Goal: Task Accomplishment & Management: Use online tool/utility

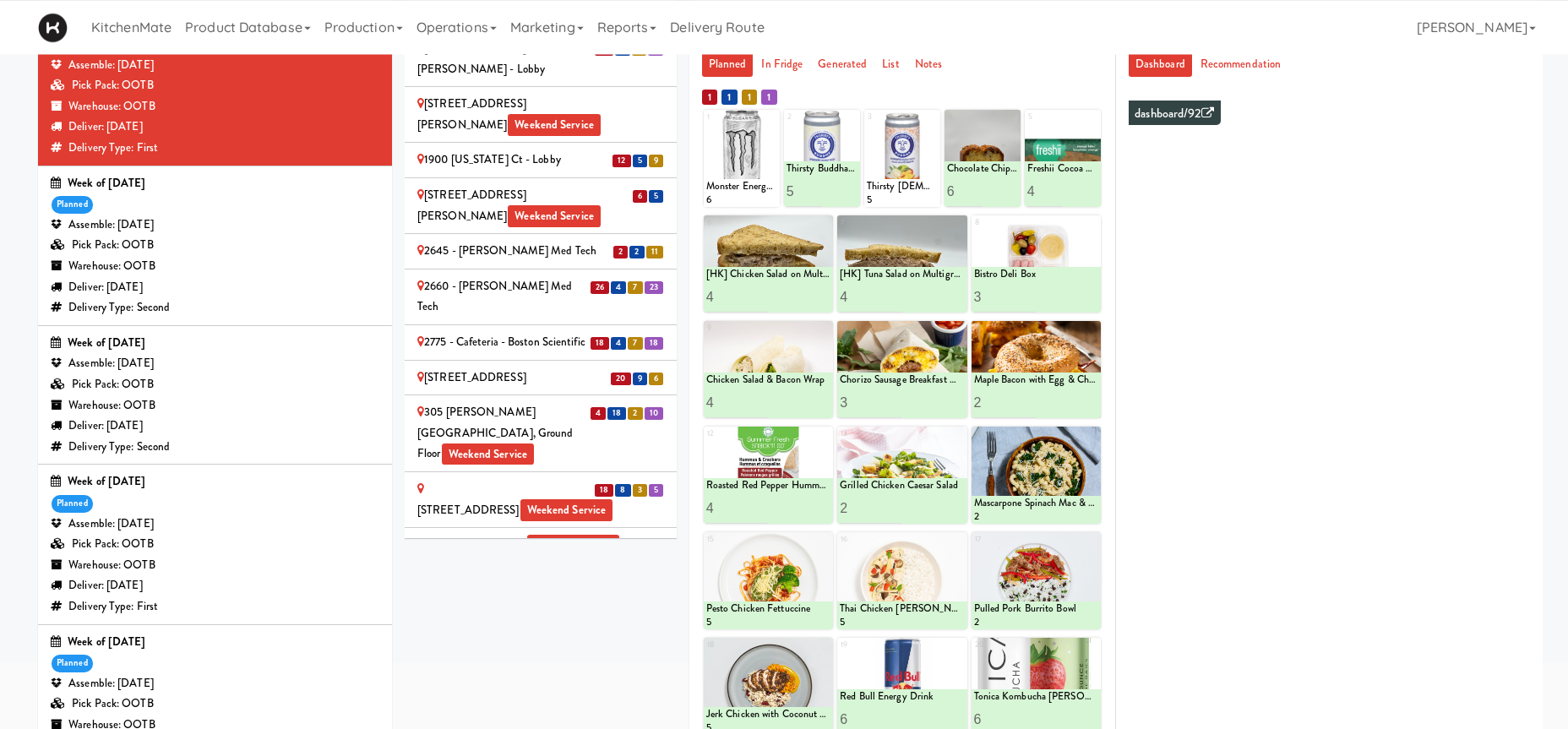
scroll to position [582, 0]
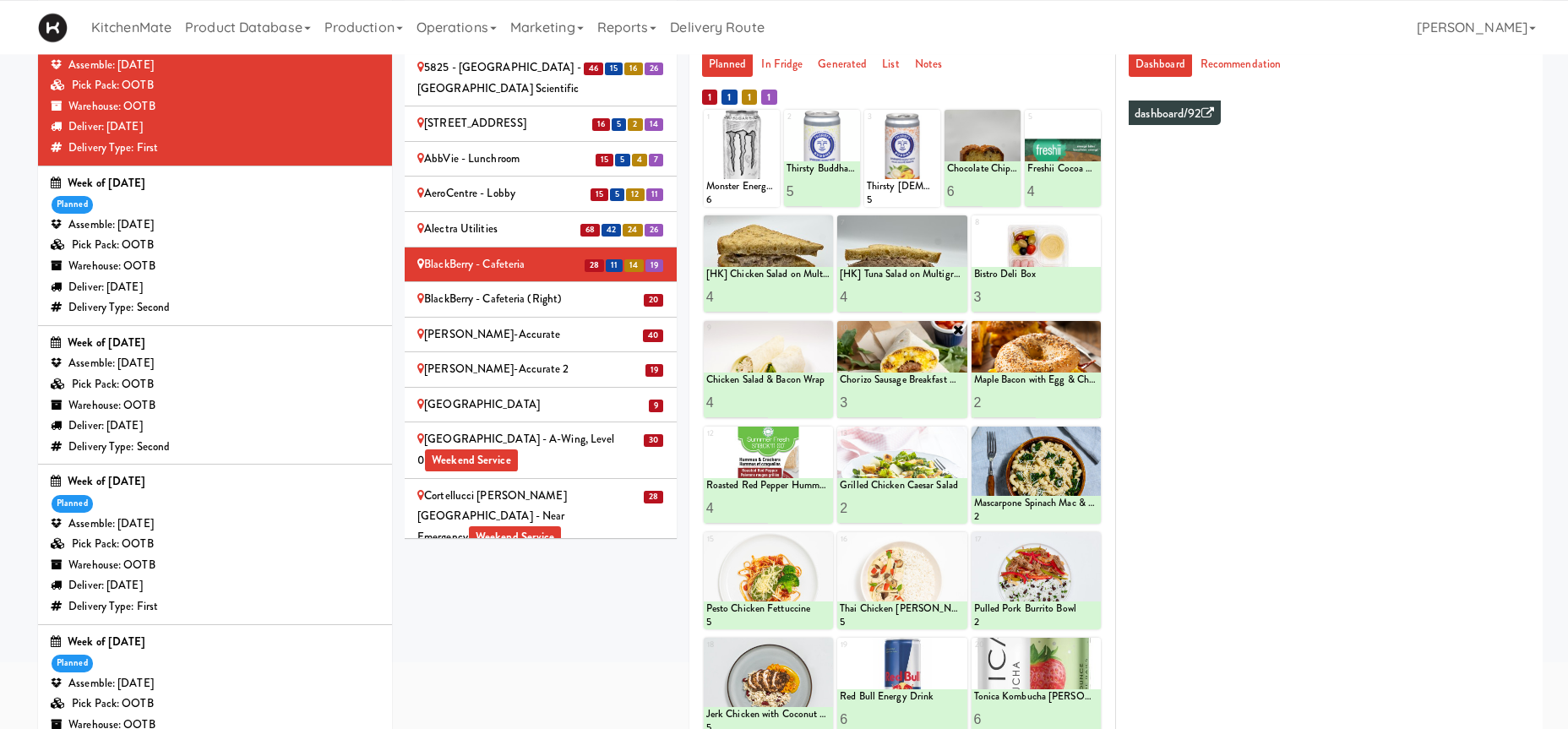
type input "4"
click at [895, 400] on input "4" at bounding box center [870, 402] width 62 height 32
click at [934, 407] on icon at bounding box center [933, 401] width 9 height 9
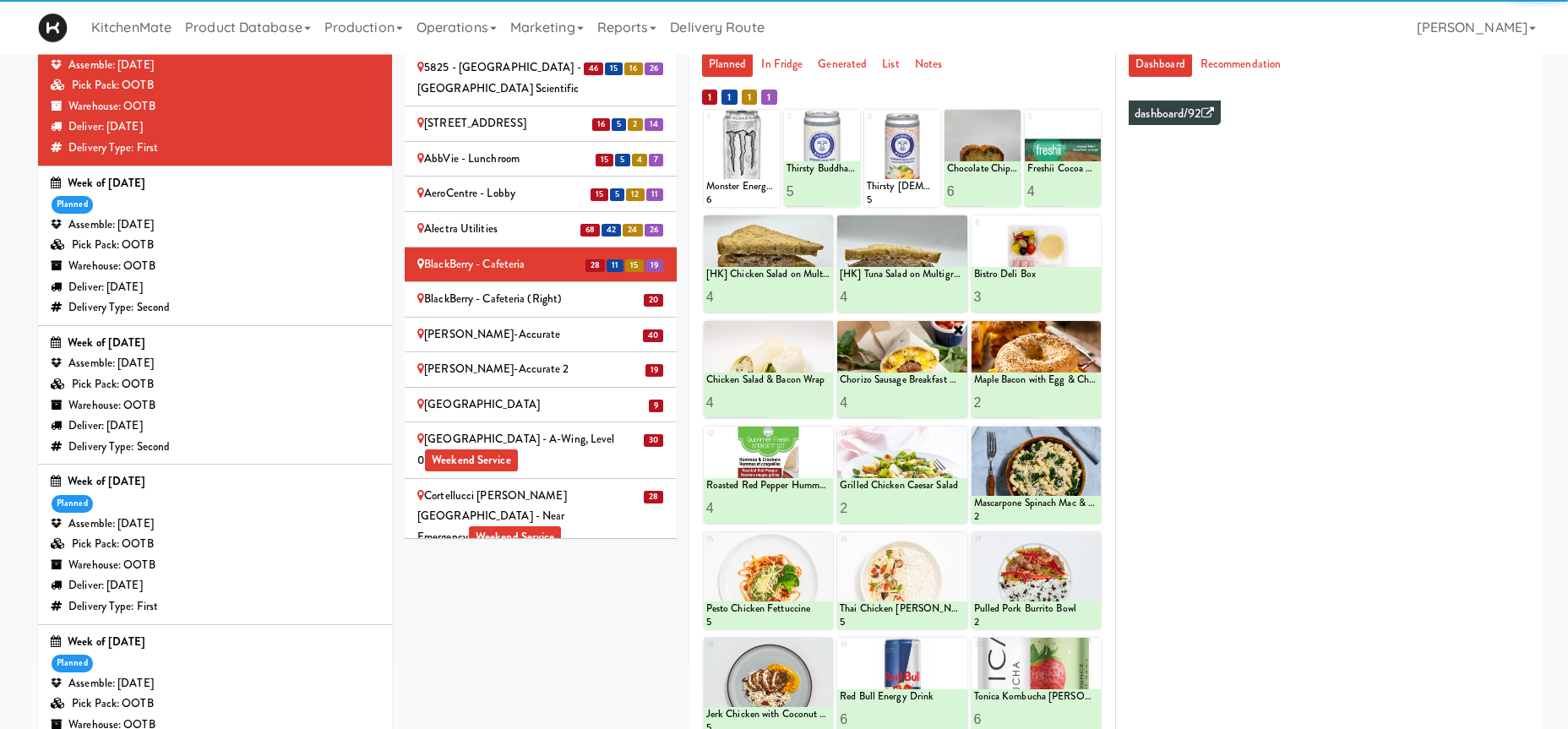
scroll to position [83, 0]
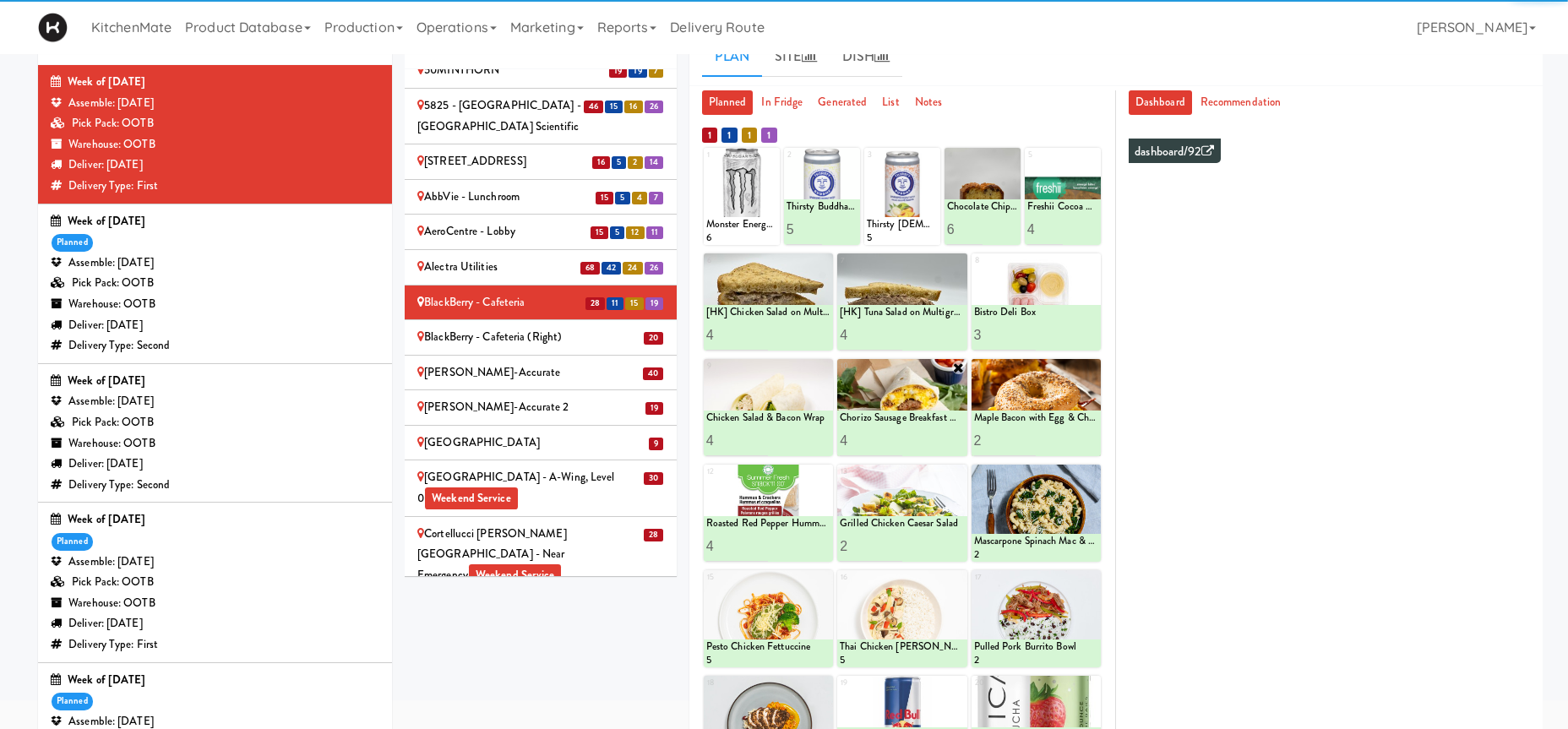
click at [556, 327] on div "BlackBerry - Cafeteria (Right)" at bounding box center [540, 337] width 247 height 21
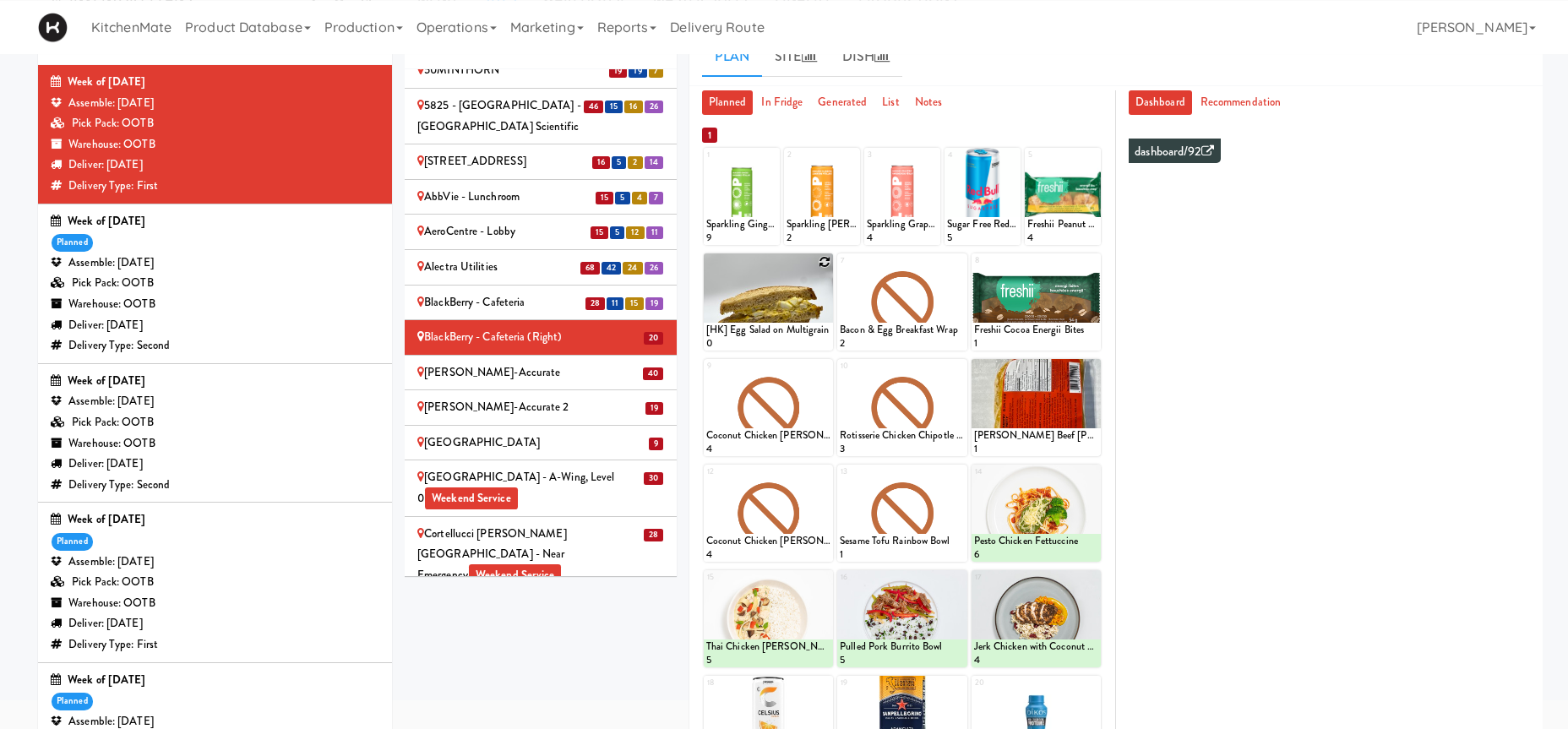
click at [823, 264] on icon at bounding box center [825, 261] width 12 height 12
click option "[HK] Chicken Salad on Multigrain" at bounding box center [0, 0] width 0 height 0
type input "1"
type input "5"
type input "4"
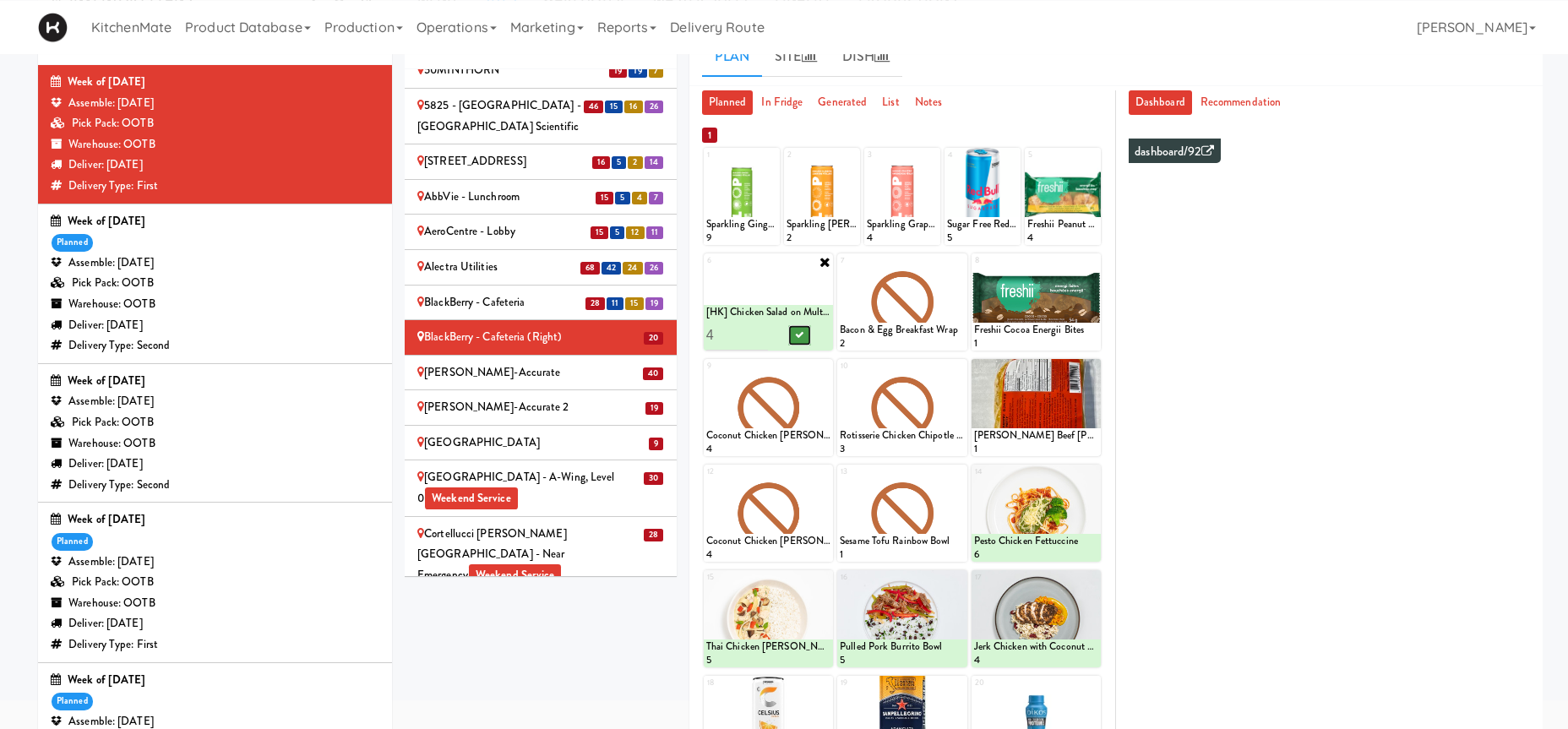
click at [803, 339] on icon at bounding box center [799, 334] width 9 height 9
click at [961, 270] on div at bounding box center [902, 302] width 129 height 97
click at [955, 262] on icon at bounding box center [958, 261] width 12 height 12
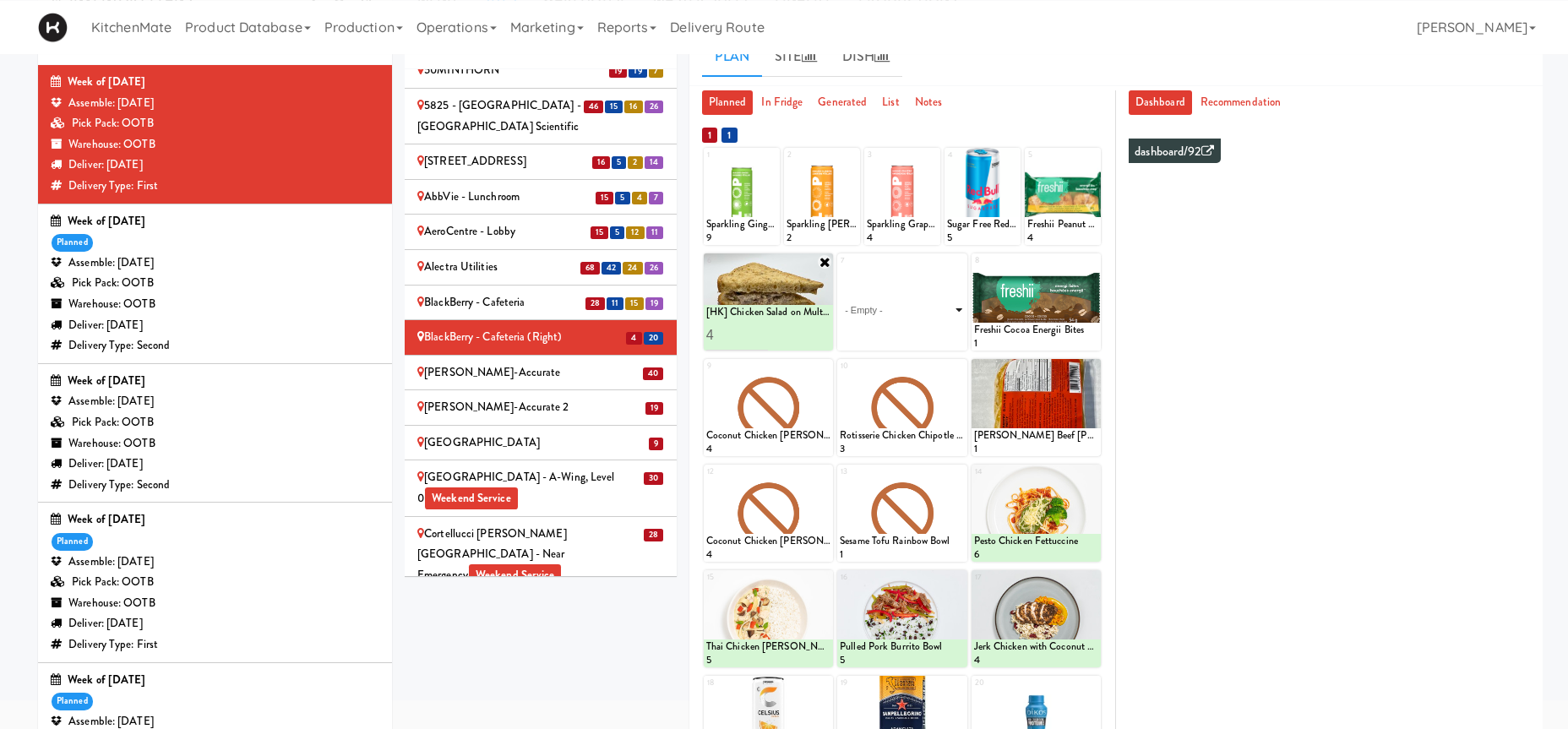
click at [840, 269] on select "- Empty - Activia Probiotic Peach Mango Smoothie Coca Cola Diet Coke Frooti Fuz…" at bounding box center [901, 310] width 124 height 81
click option "[HK] Tuna Salad on Multigrain" at bounding box center [0, 0] width 0 height 0
type input "1"
type input "5"
type input "4"
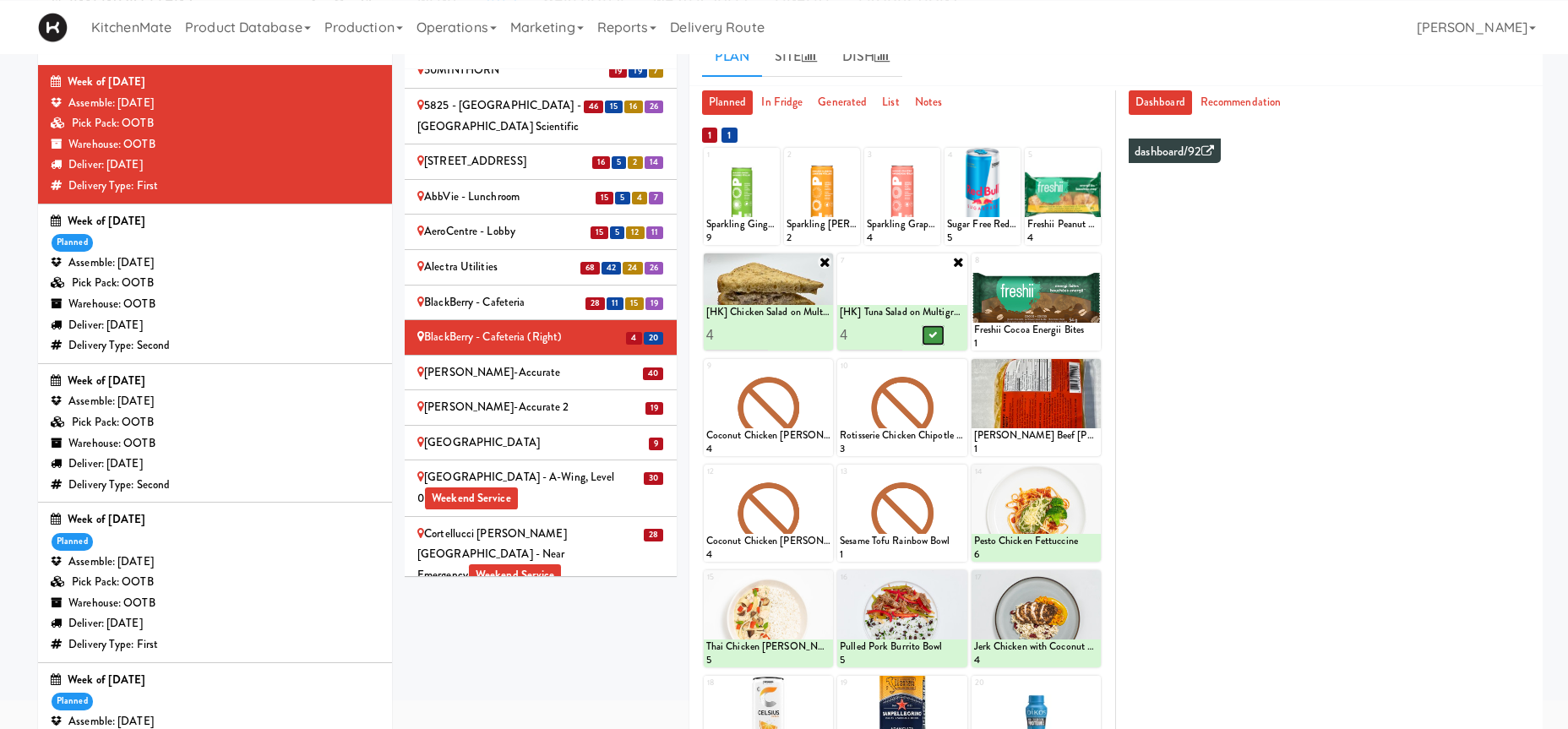
click at [936, 344] on button at bounding box center [933, 335] width 22 height 20
click at [1097, 266] on div at bounding box center [1036, 302] width 129 height 97
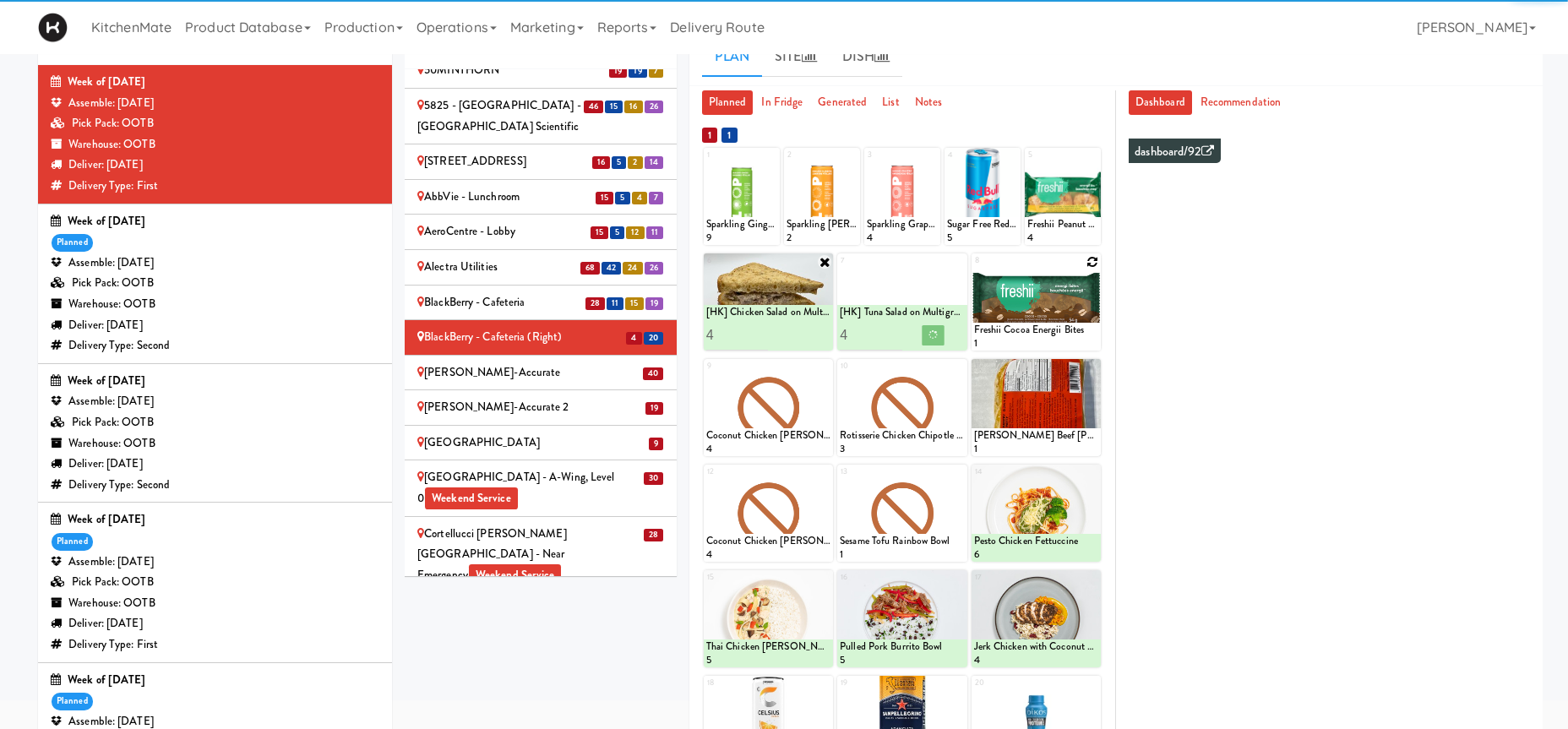
click at [1089, 263] on icon at bounding box center [1092, 261] width 12 height 12
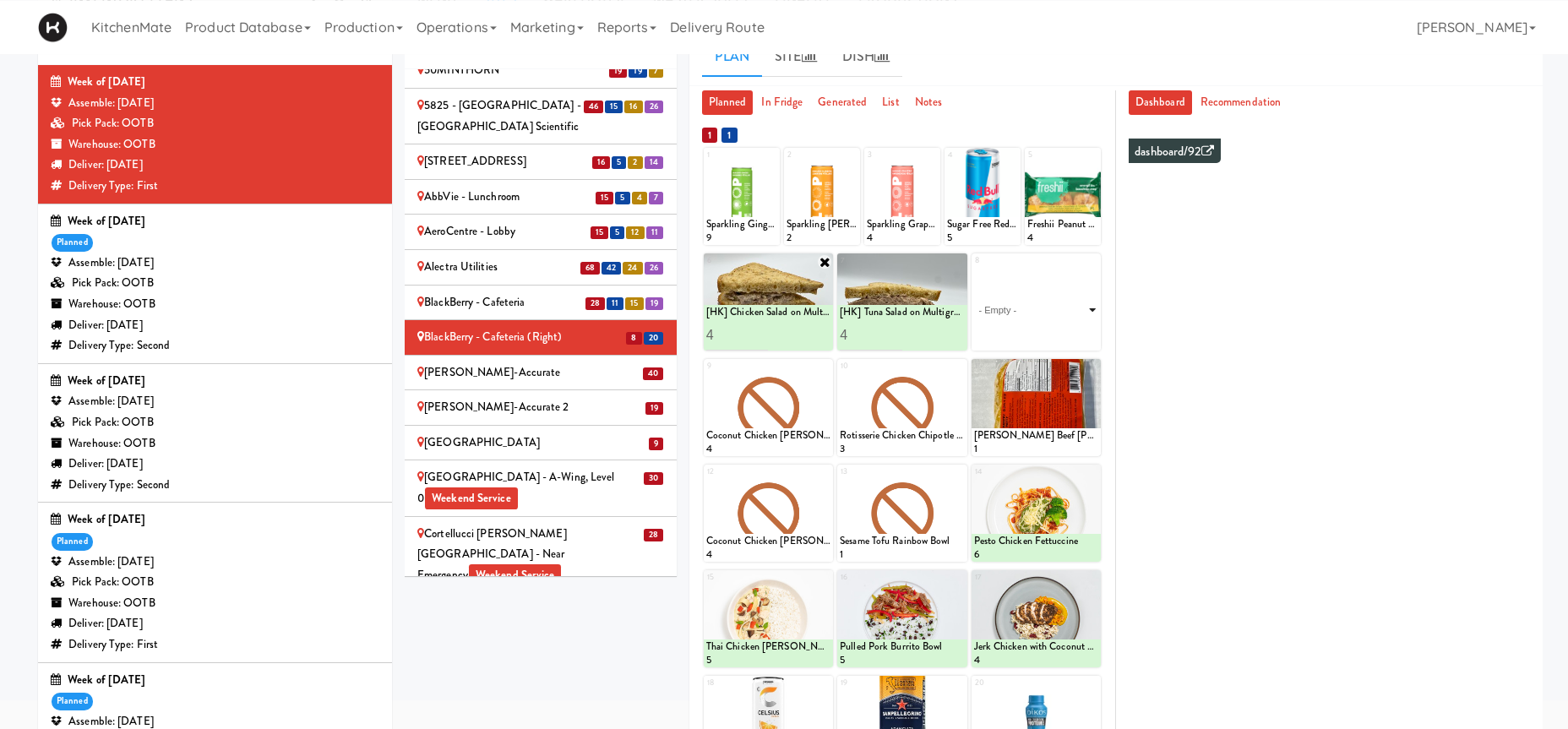
click at [974, 269] on select "- Empty - Activia Probiotic Peach Mango Smoothie Coca Cola Diet Coke Frooti Fuz…" at bounding box center [1036, 310] width 124 height 81
click option "Freshii Cocoa Energii Bites" at bounding box center [0, 0] width 0 height 0
type input "1"
type input "6"
click at [1064, 335] on icon at bounding box center [1066, 334] width 9 height 9
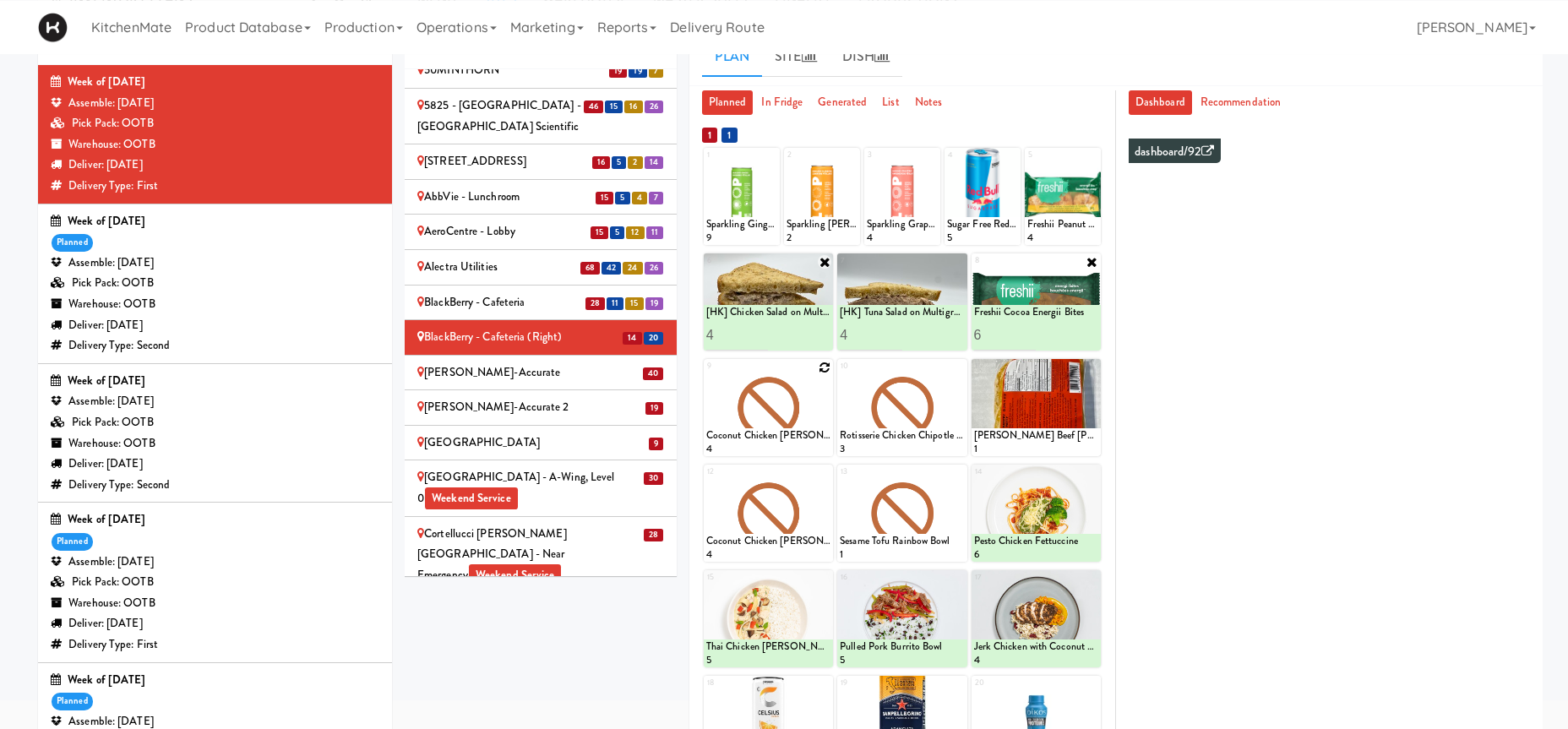
click at [825, 368] on icon at bounding box center [825, 367] width 12 height 12
click at [781, 461] on div "1 Sparkling Ginger Probiotic Soda 9 2 Sparkling Clementine Probiotic Soda 2 3 S…" at bounding box center [902, 518] width 400 height 746
click at [707, 374] on select "- Empty - Activia Probiotic Peach Mango Smoothie Coca Cola Diet Coke Frooti Fuz…" at bounding box center [768, 415] width 124 height 81
click option "Bistro Deli Box" at bounding box center [0, 0] width 0 height 0
type input "2"
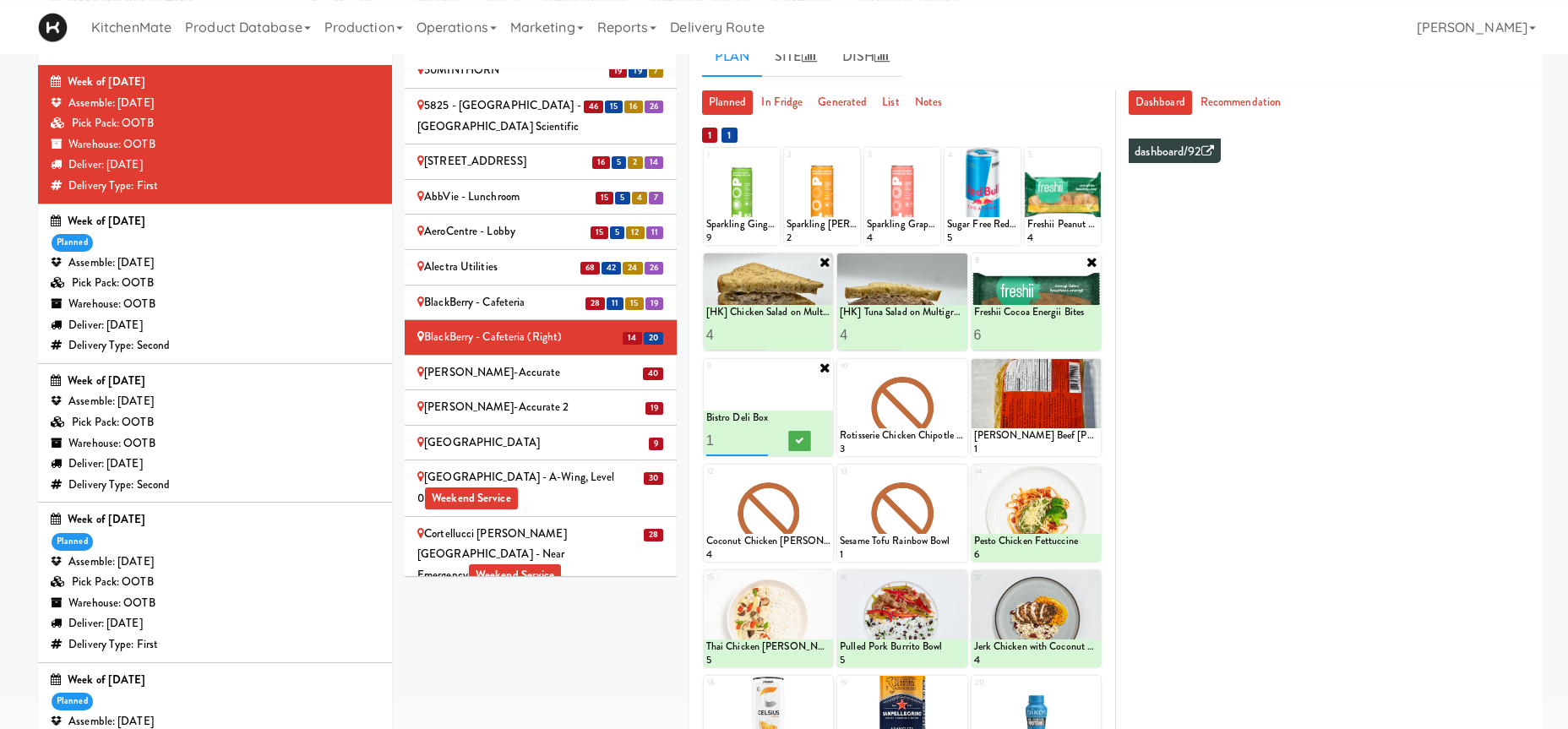
click at [758, 438] on input "2" at bounding box center [737, 441] width 62 height 32
click at [806, 440] on button at bounding box center [799, 441] width 22 height 20
click at [958, 367] on icon at bounding box center [958, 367] width 12 height 12
click at [952, 383] on select "- Empty - Activia Probiotic Peach Mango Smoothie Coca Cola Diet Coke Frooti Fuz…" at bounding box center [901, 415] width 124 height 81
click at [956, 368] on div "10 - Empty - Activia Probiotic Peach Mango Smoothie Coca Cola Diet Coke Frooti …" at bounding box center [902, 407] width 129 height 97
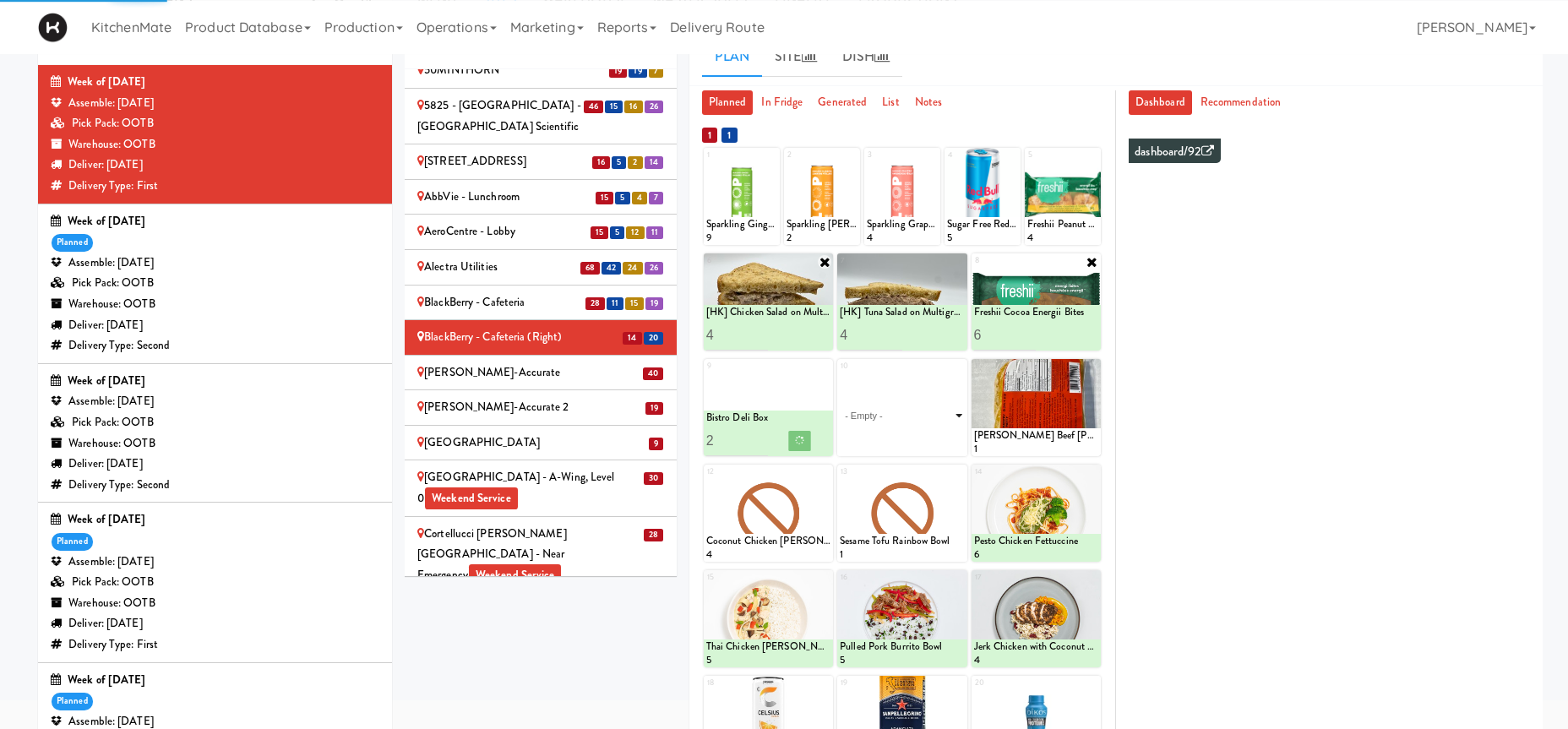
click at [941, 424] on select "- Empty - Activia Probiotic Peach Mango Smoothie Coca Cola Diet Coke Frooti Fuz…" at bounding box center [901, 415] width 124 height 81
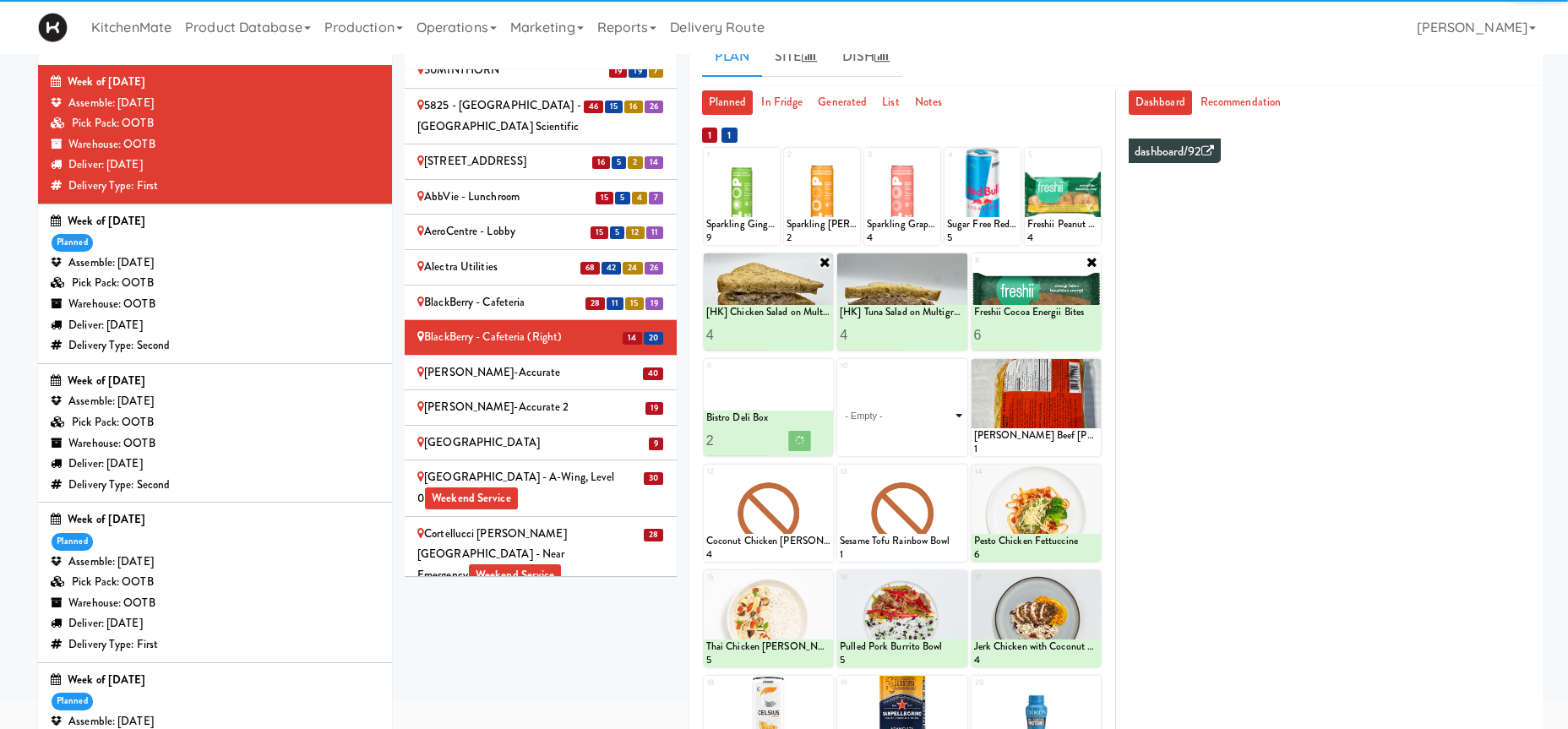
click at [944, 416] on select "- Empty - Activia Probiotic Peach Mango Smoothie Coca Cola Diet Coke Frooti Fuz…" at bounding box center [901, 415] width 124 height 81
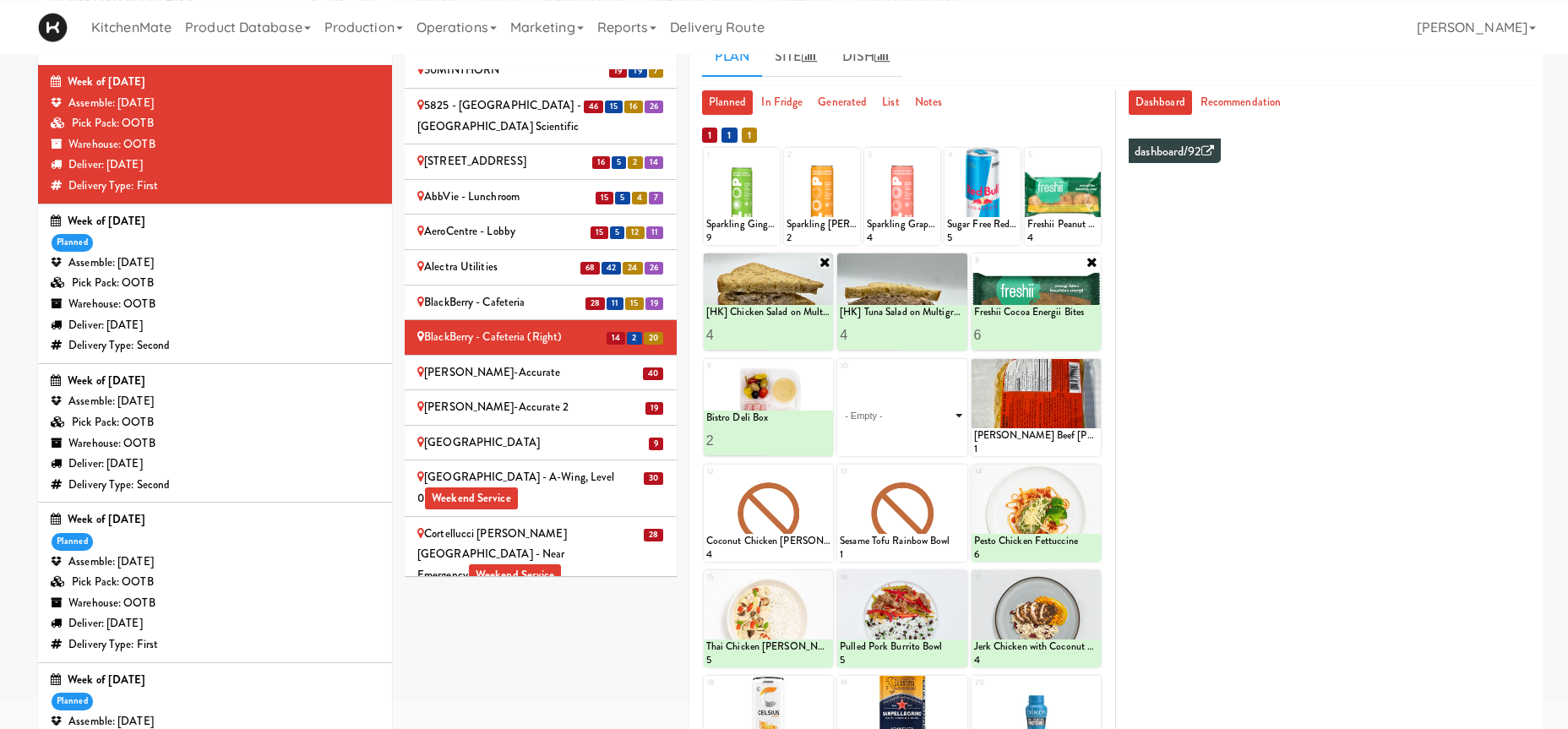
click at [840, 374] on select "- Empty - Activia Probiotic Peach Mango Smoothie Coca Cola Diet Coke Frooti Fuz…" at bounding box center [901, 415] width 124 height 81
click option "Chicken Salad & Bacon Wrap" at bounding box center [0, 0] width 0 height 0
type input "1"
type input "3"
click at [936, 442] on icon at bounding box center [933, 440] width 9 height 9
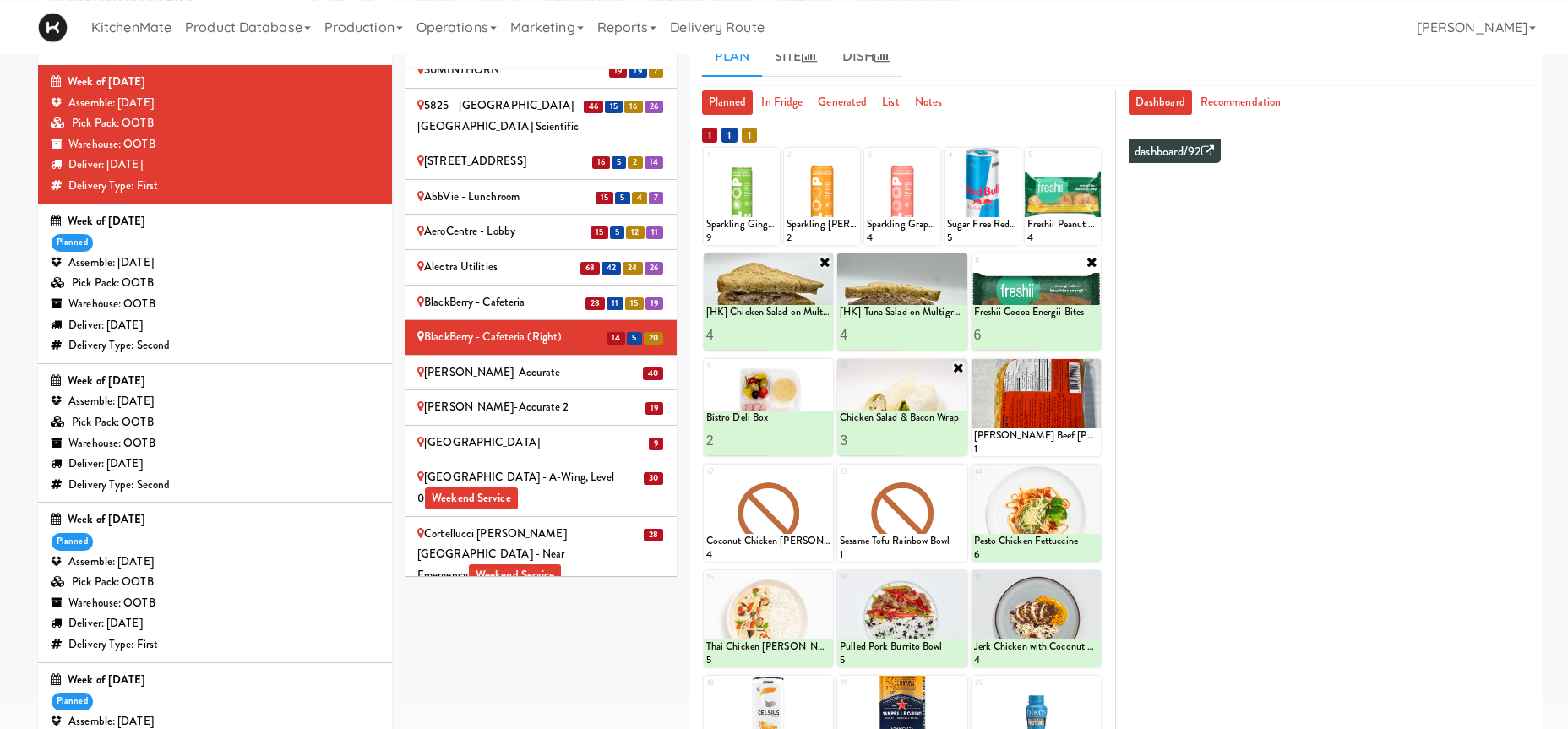
click at [513, 285] on li "28 11 15 19 BlackBerry - Cafeteria" at bounding box center [540, 303] width 272 height 36
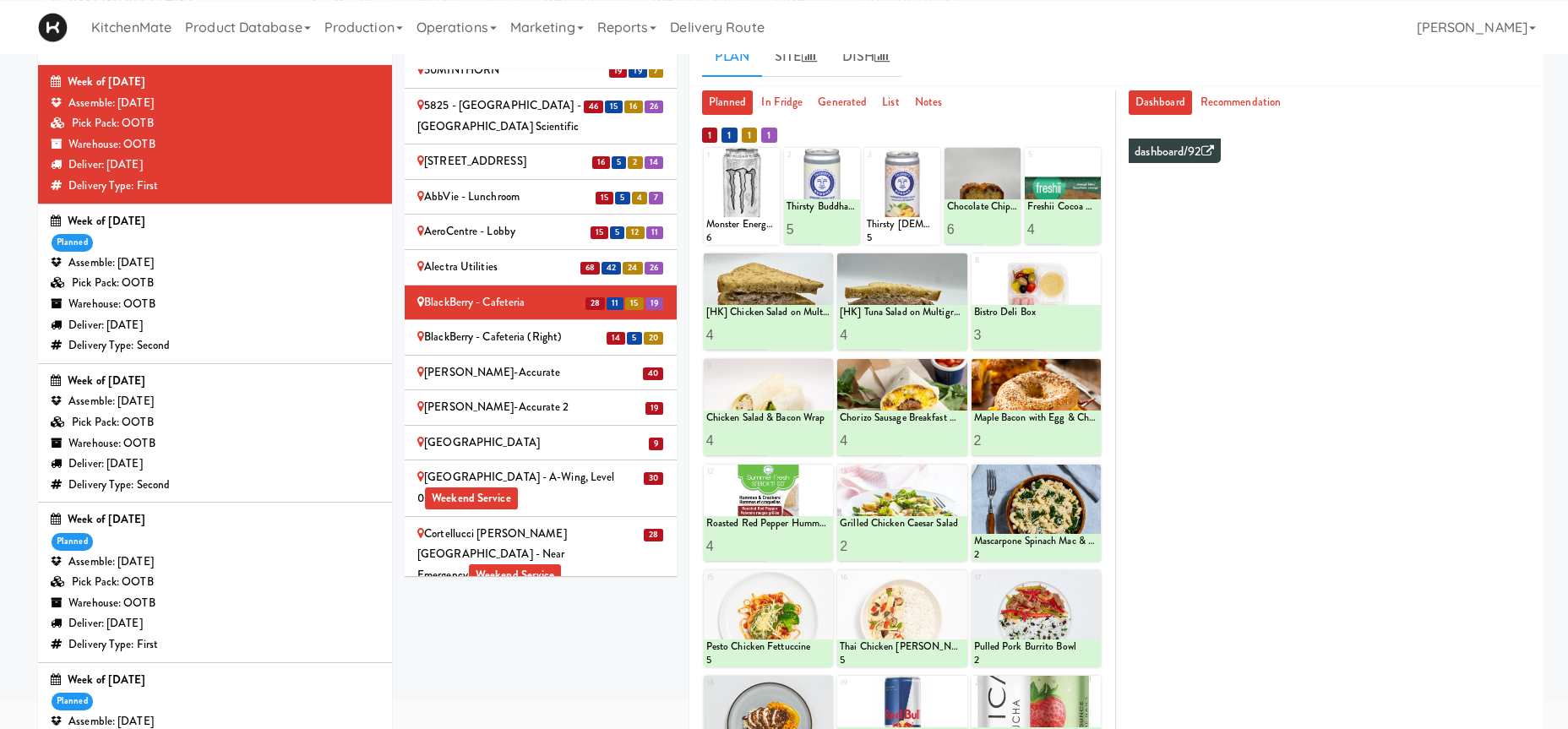
click at [528, 327] on div "BlackBerry - Cafeteria (Right)" at bounding box center [540, 337] width 247 height 21
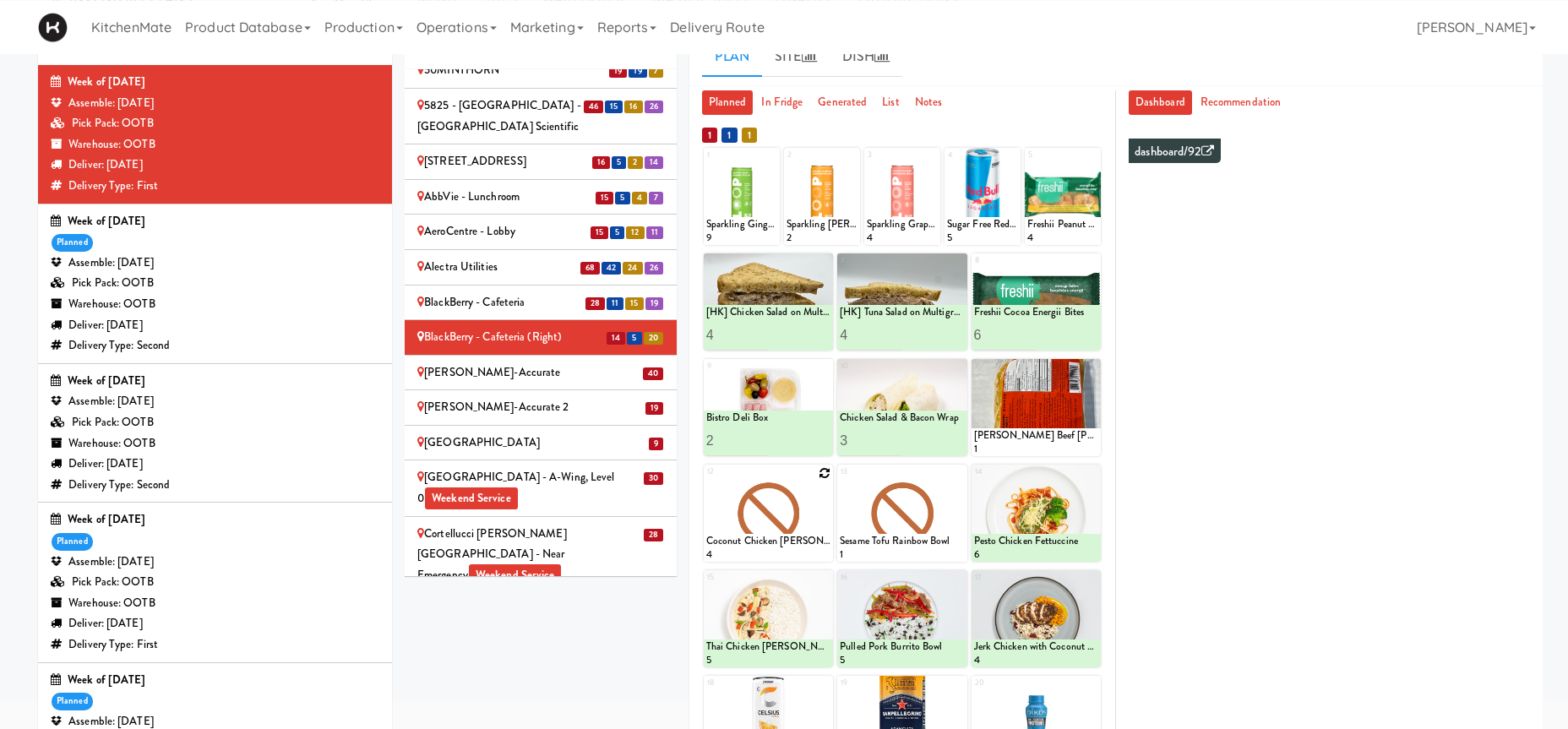
click at [827, 481] on div at bounding box center [768, 513] width 129 height 97
click at [824, 472] on icon at bounding box center [825, 472] width 12 height 12
click option "Maple Bacon with Egg & Cheddar on Sesame Seed Bagel" at bounding box center [0, 0] width 0 height 0
type input "3"
click at [799, 544] on icon at bounding box center [799, 545] width 9 height 9
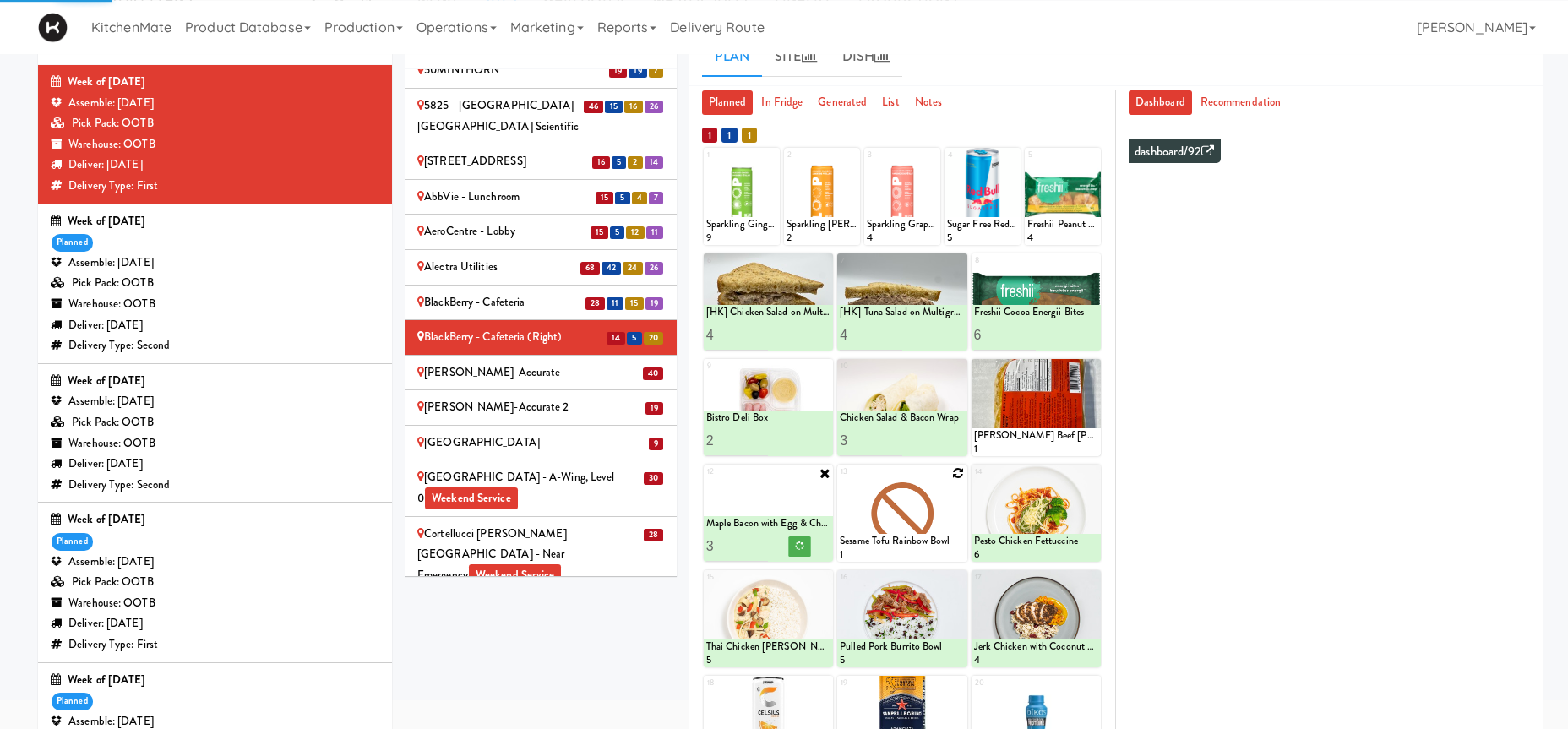
click at [949, 503] on div at bounding box center [902, 513] width 129 height 97
click at [958, 476] on icon at bounding box center [958, 472] width 12 height 12
click at [953, 504] on select "- Empty - Activia Probiotic Peach Mango Smoothie Coca Cola Diet Coke Frooti Fuz…" at bounding box center [901, 521] width 124 height 81
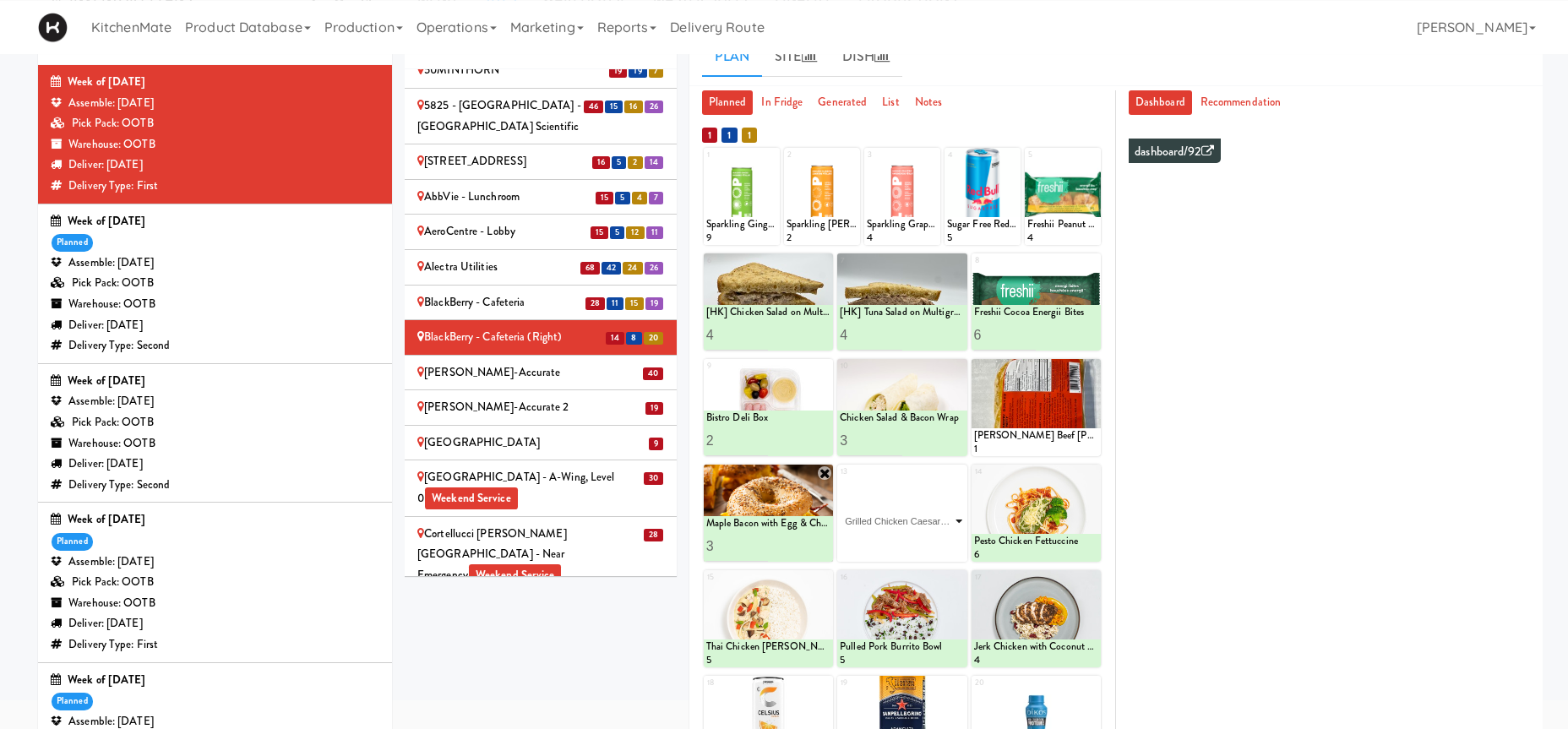
click option "Grilled Chicken Caesar Salad" at bounding box center [0, 0] width 0 height 0
click at [894, 546] on input "0" at bounding box center [870, 546] width 62 height 32
click at [898, 546] on input "1" at bounding box center [870, 546] width 62 height 32
type input "2"
click at [898, 546] on input "2" at bounding box center [870, 546] width 62 height 32
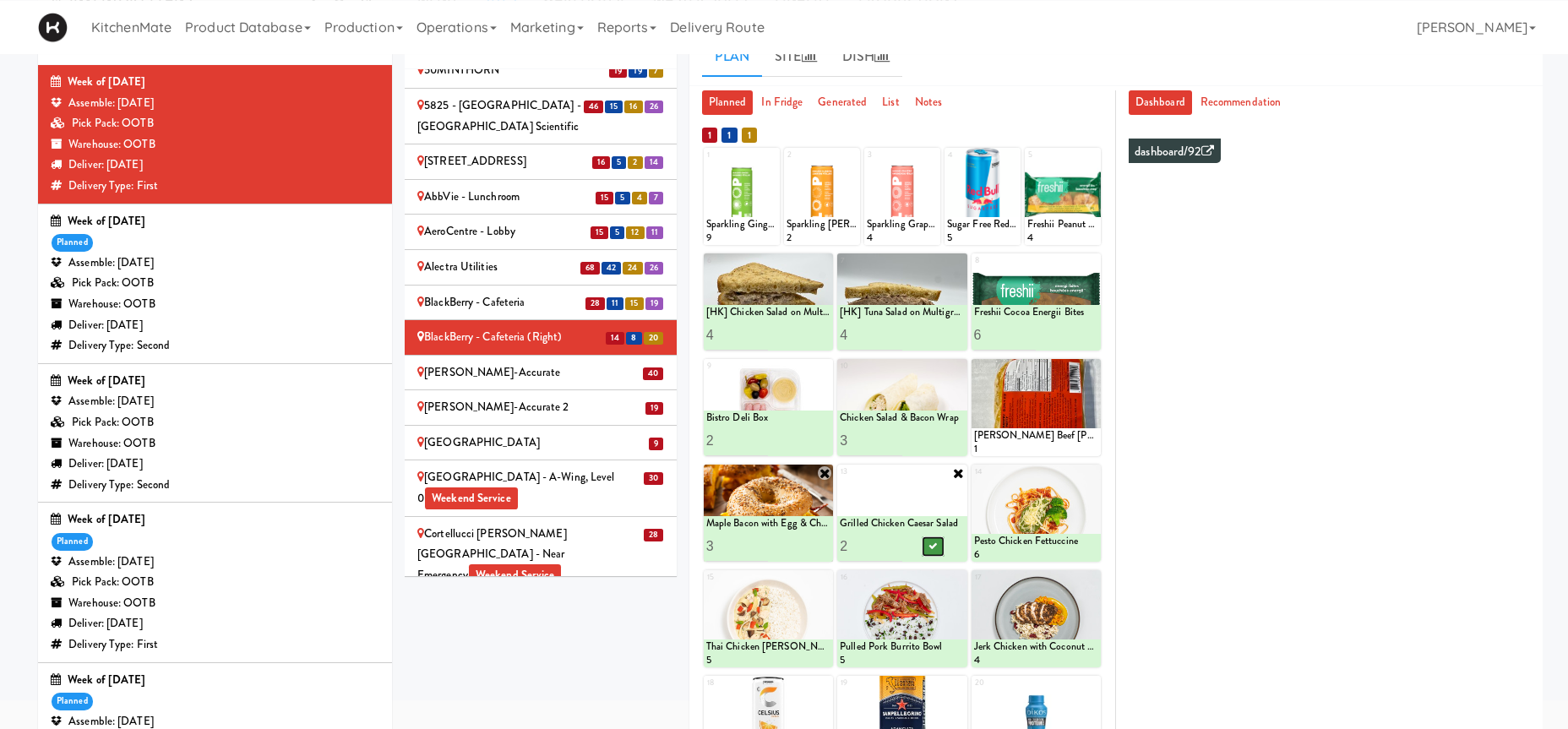
click at [937, 555] on button at bounding box center [933, 546] width 22 height 20
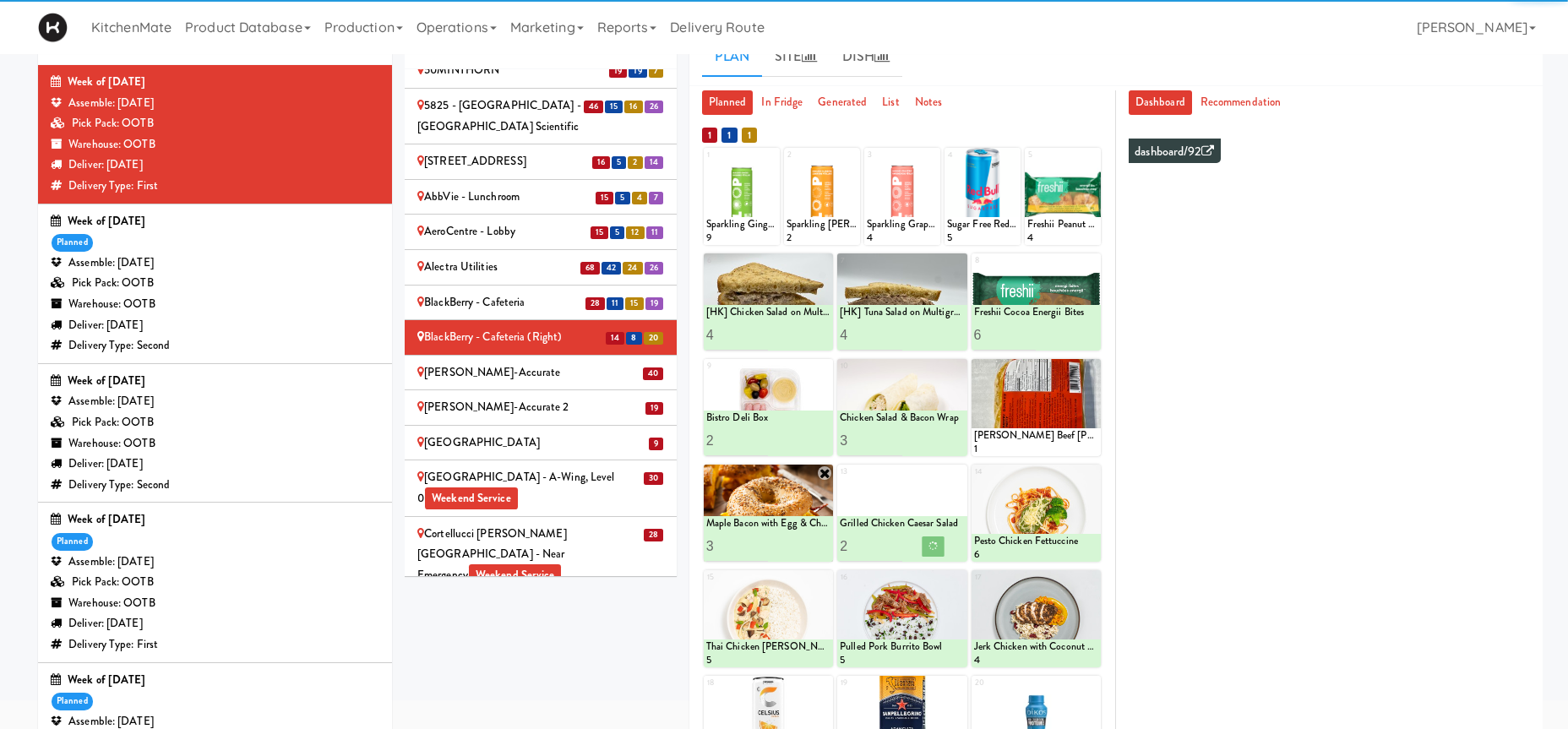
scroll to position [277, 0]
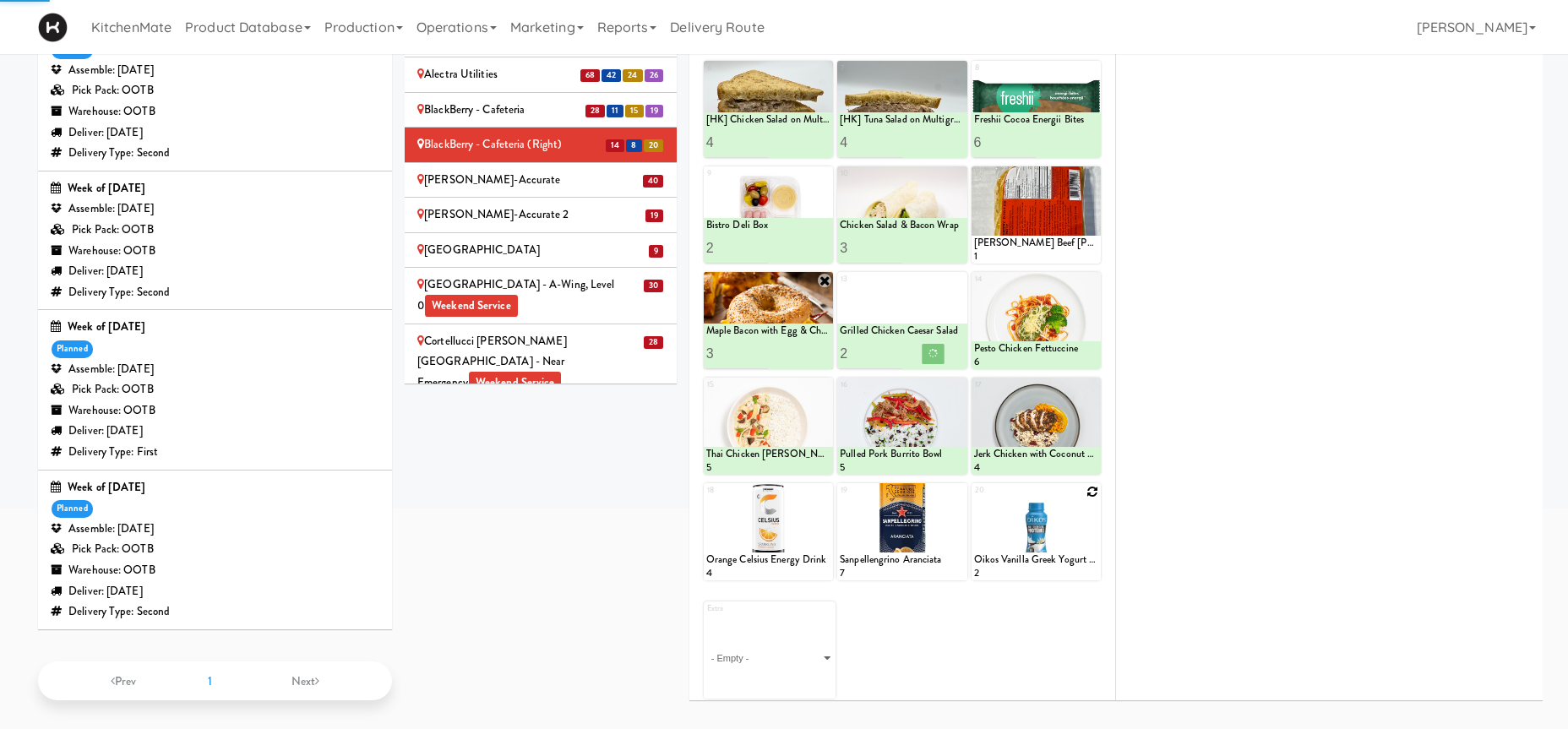
click at [1095, 489] on icon at bounding box center [1092, 491] width 12 height 12
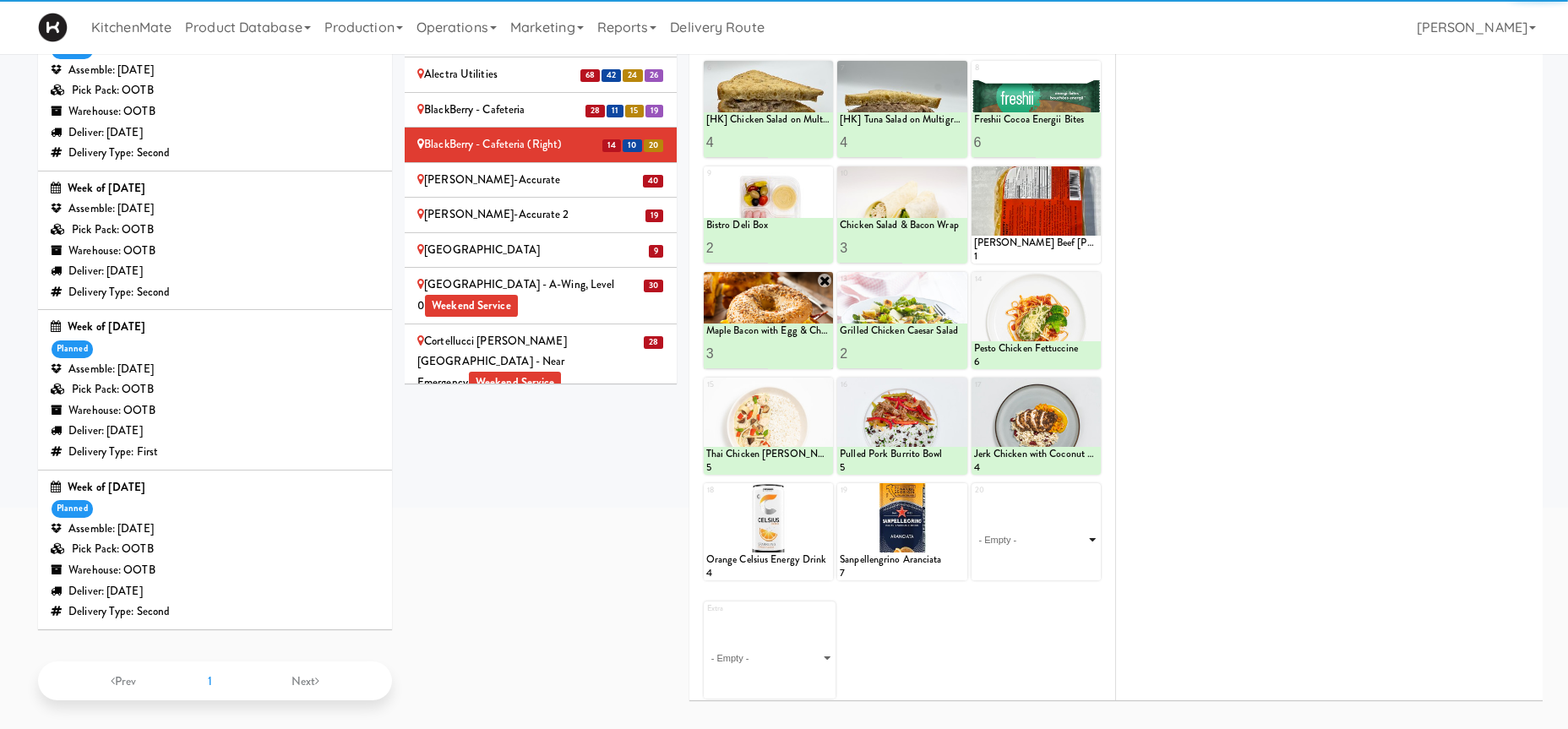
click at [1079, 517] on select "- Empty - Activia Probiotic Peach Mango Smoothie Coca Cola Diet Coke Frooti Fuz…" at bounding box center [1036, 540] width 124 height 81
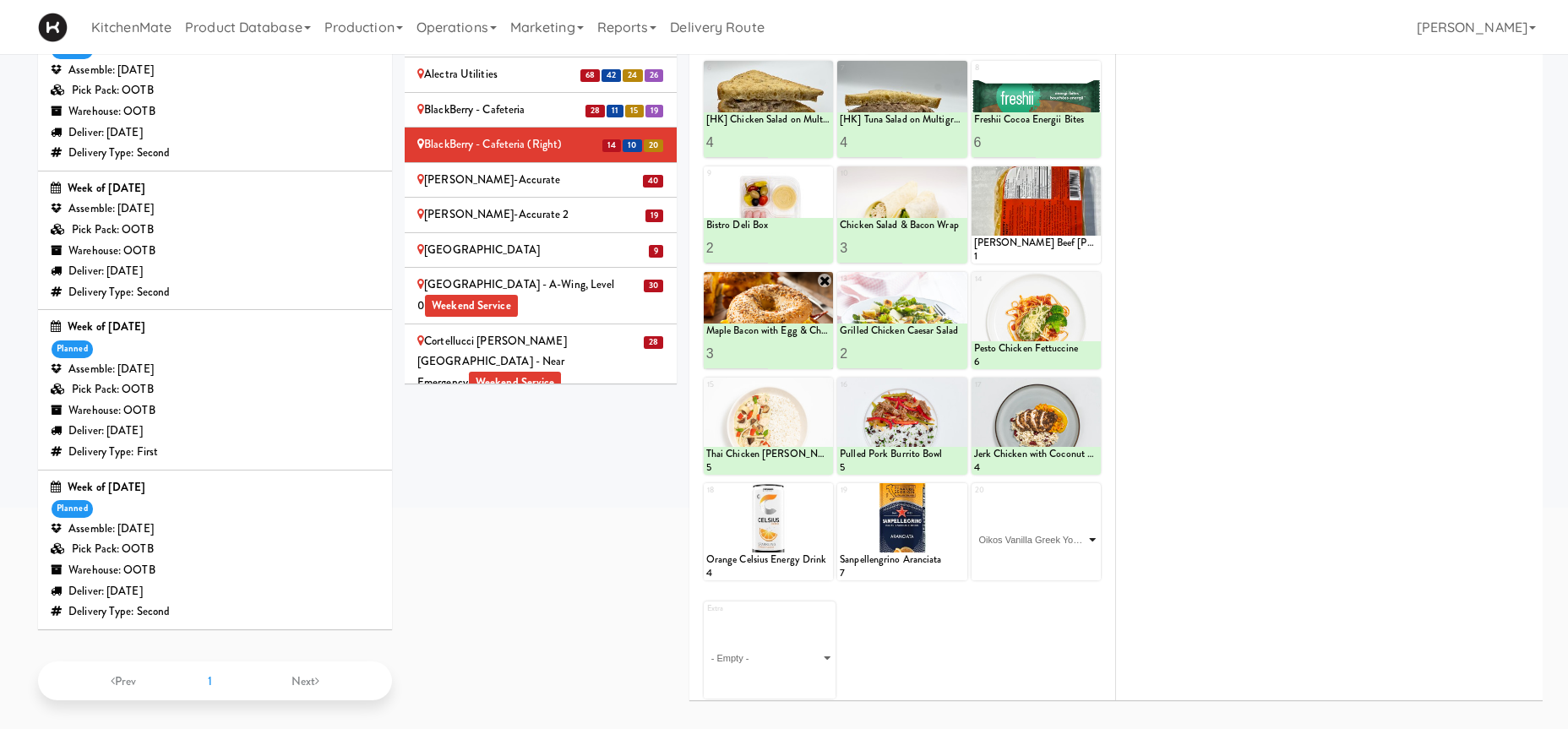
click option "Oikos Vanilla Greek Yogurt Drink" at bounding box center [0, 0] width 0 height 0
type input "5"
click at [1063, 562] on icon at bounding box center [1066, 564] width 9 height 9
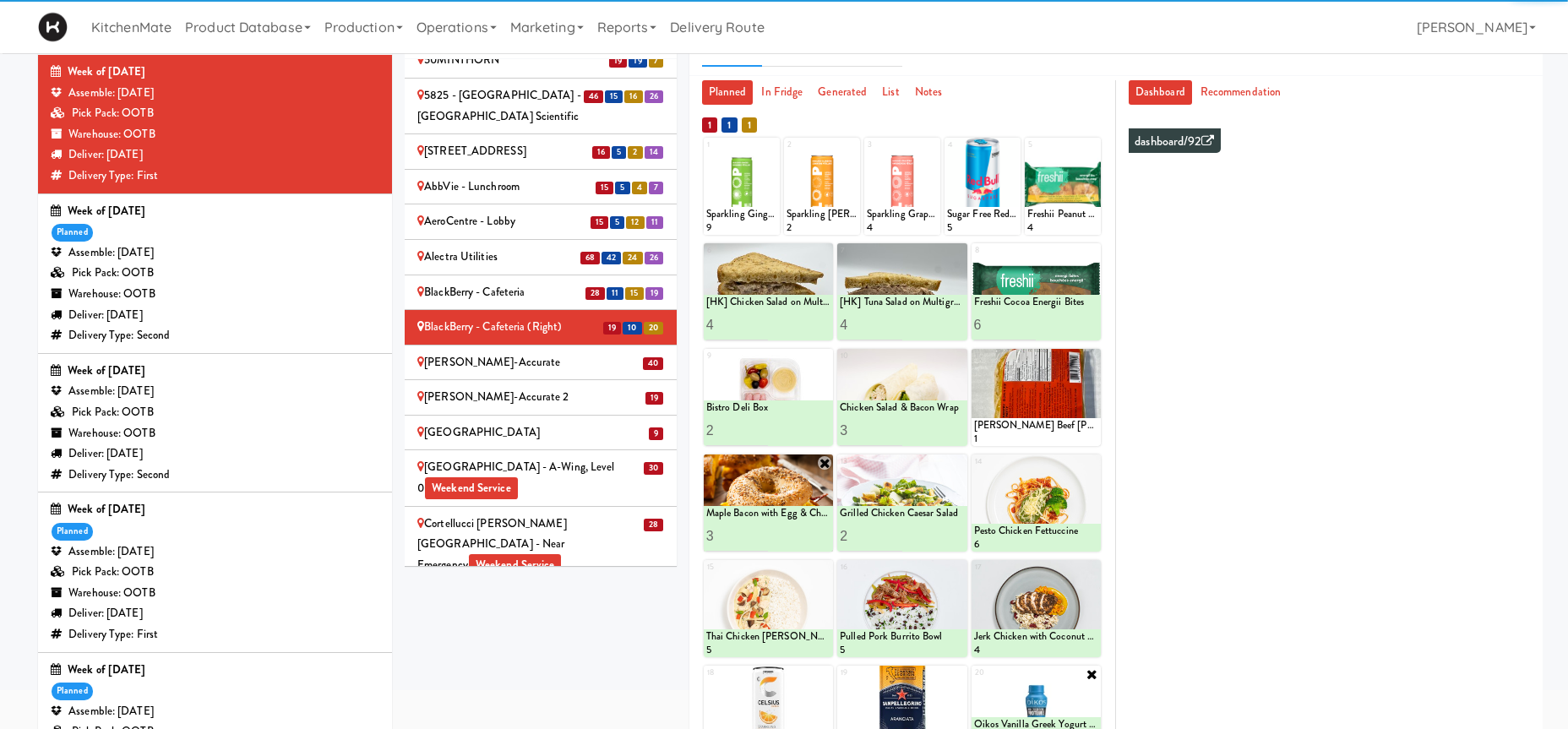
scroll to position [92, 0]
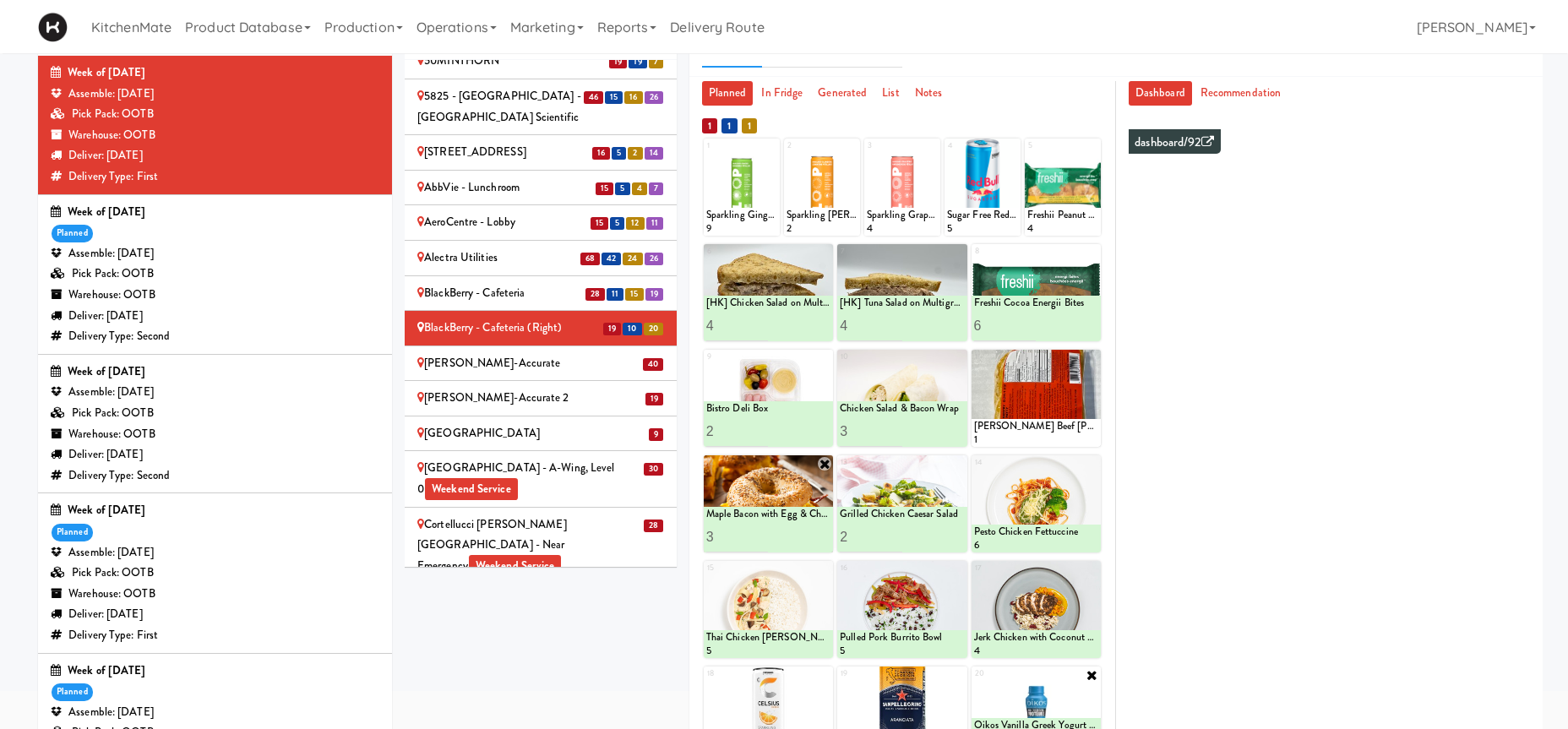
click at [564, 353] on div "[PERSON_NAME]-Accurate" at bounding box center [540, 363] width 247 height 21
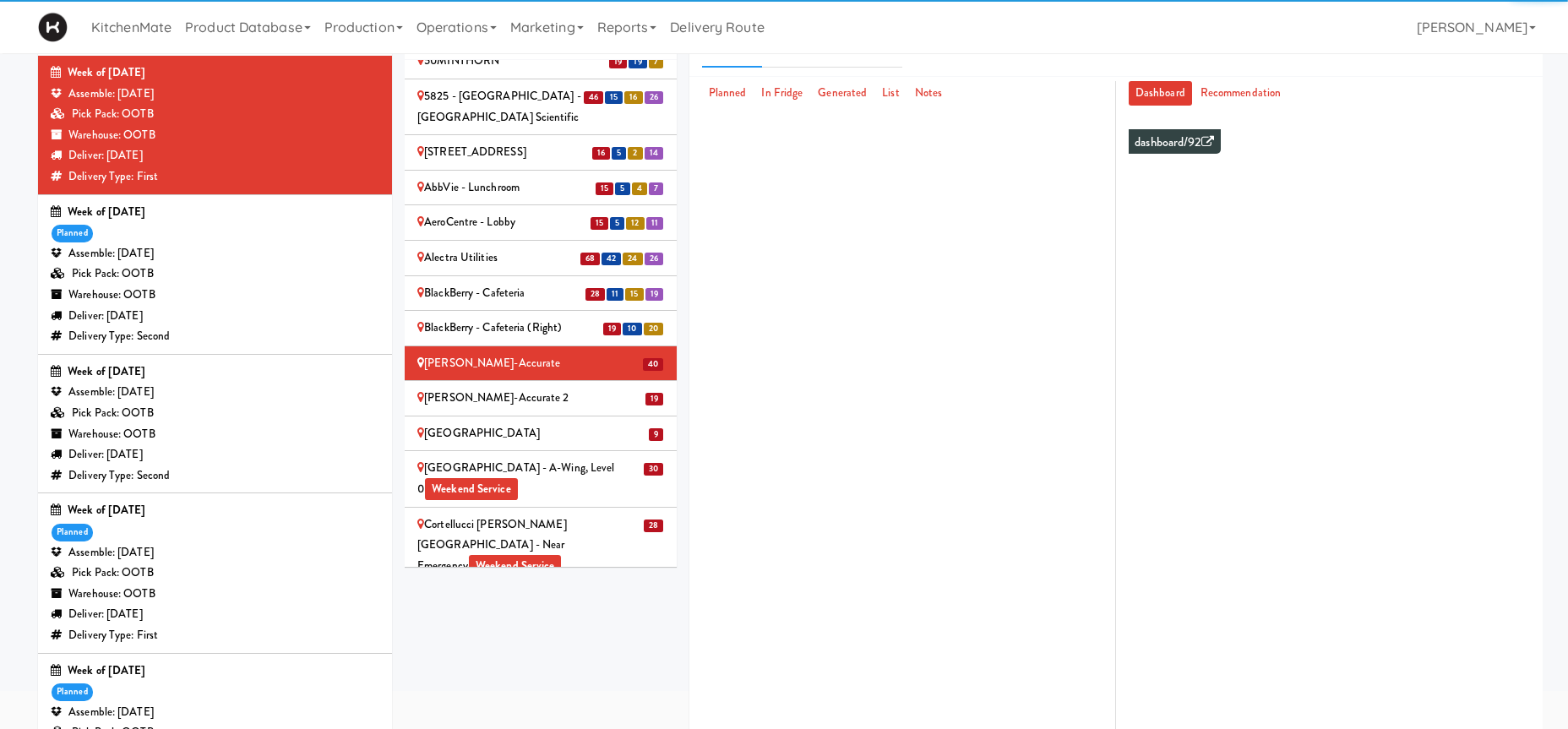
click at [508, 283] on div "BlackBerry - Cafeteria" at bounding box center [540, 293] width 247 height 21
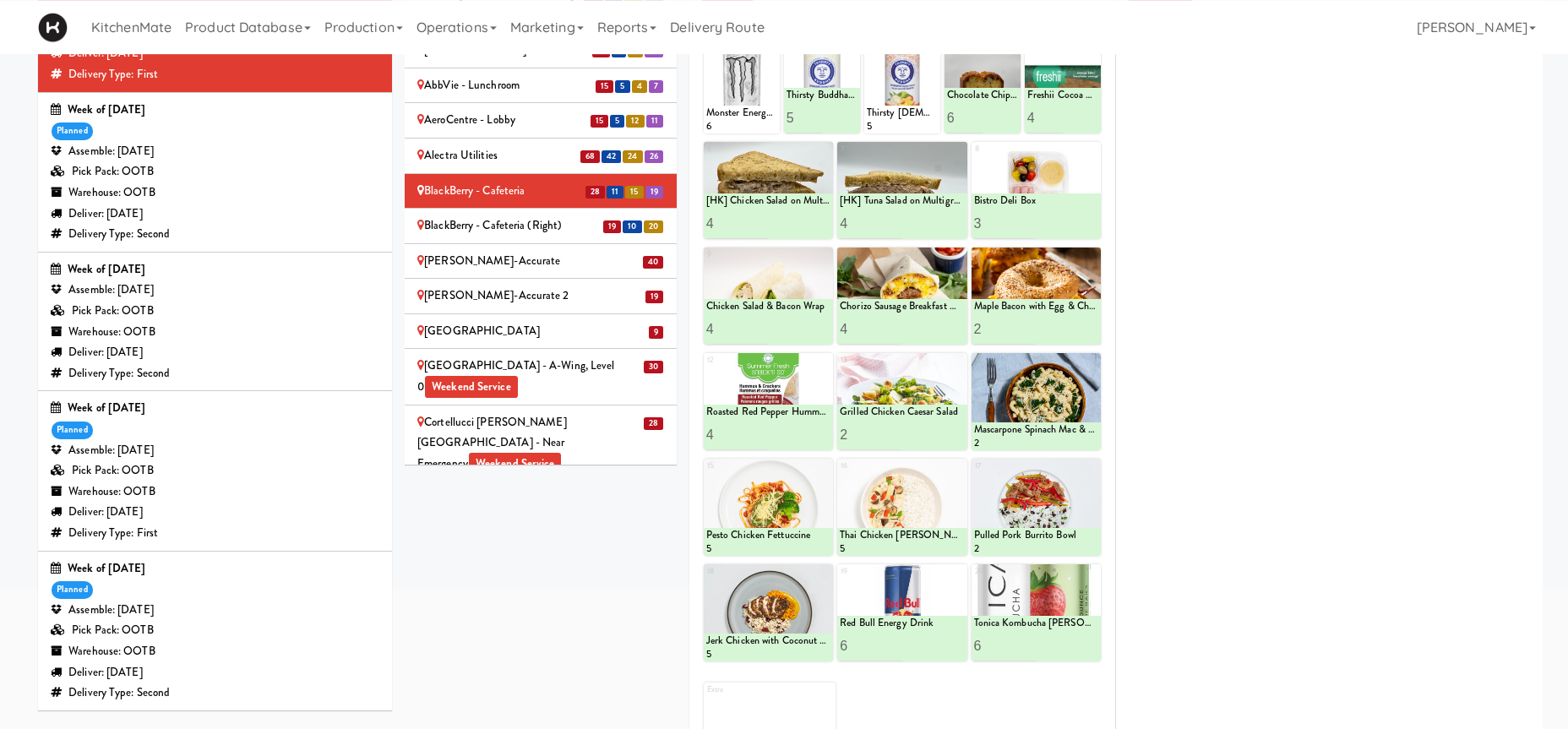
scroll to position [89, 0]
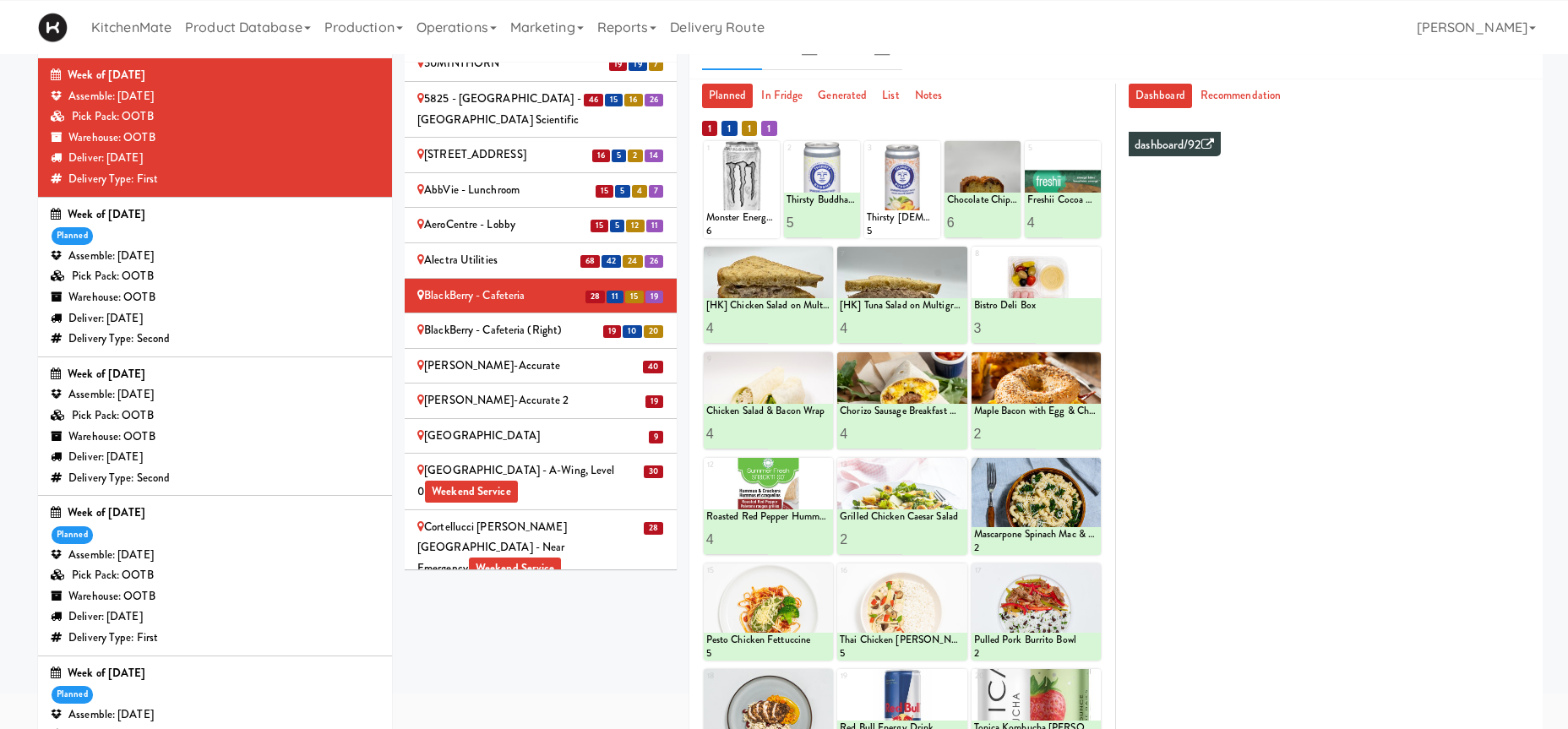
click at [518, 320] on div "BlackBerry - Cafeteria (Right)" at bounding box center [540, 330] width 247 height 21
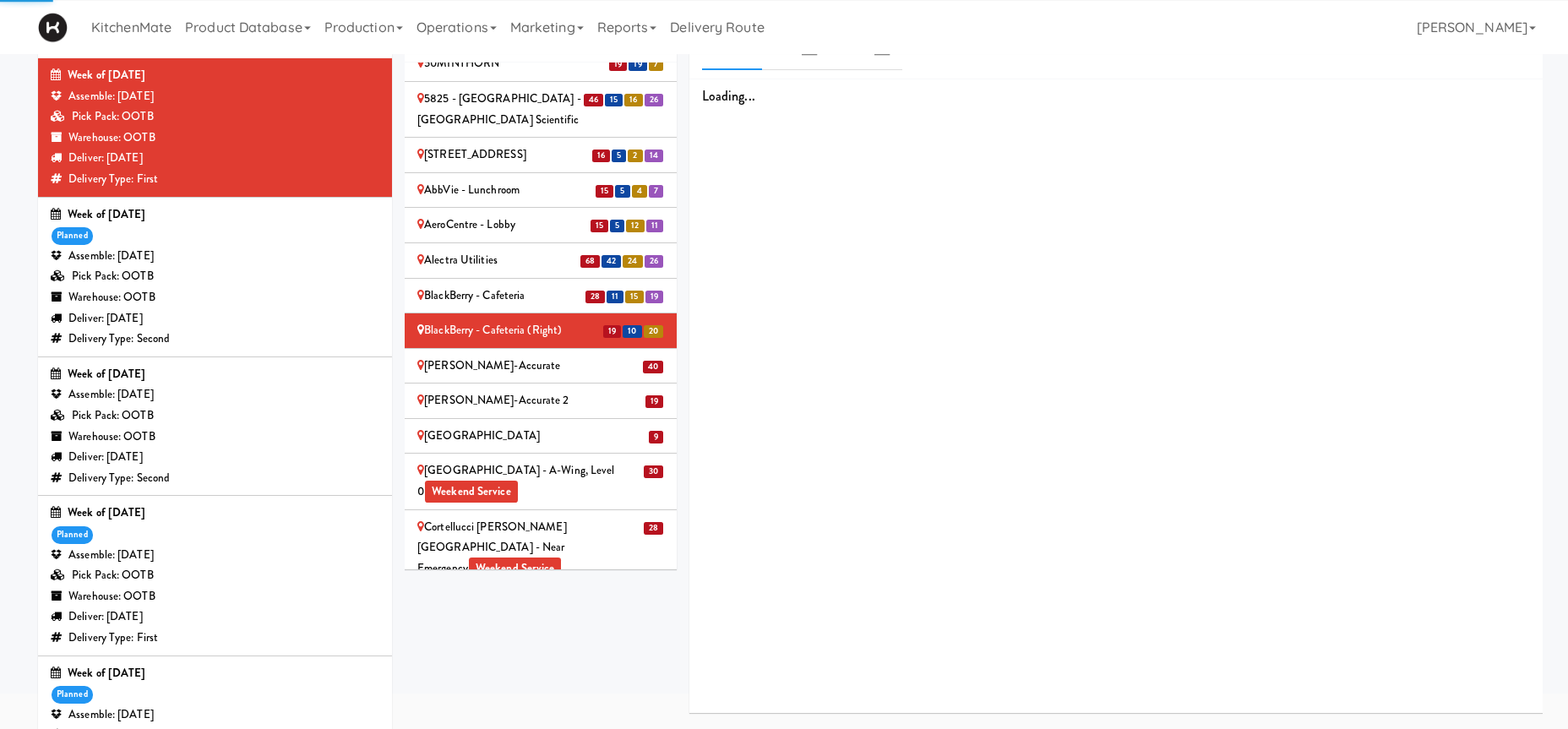
click at [553, 356] on div "[PERSON_NAME]-Accurate" at bounding box center [540, 365] width 247 height 21
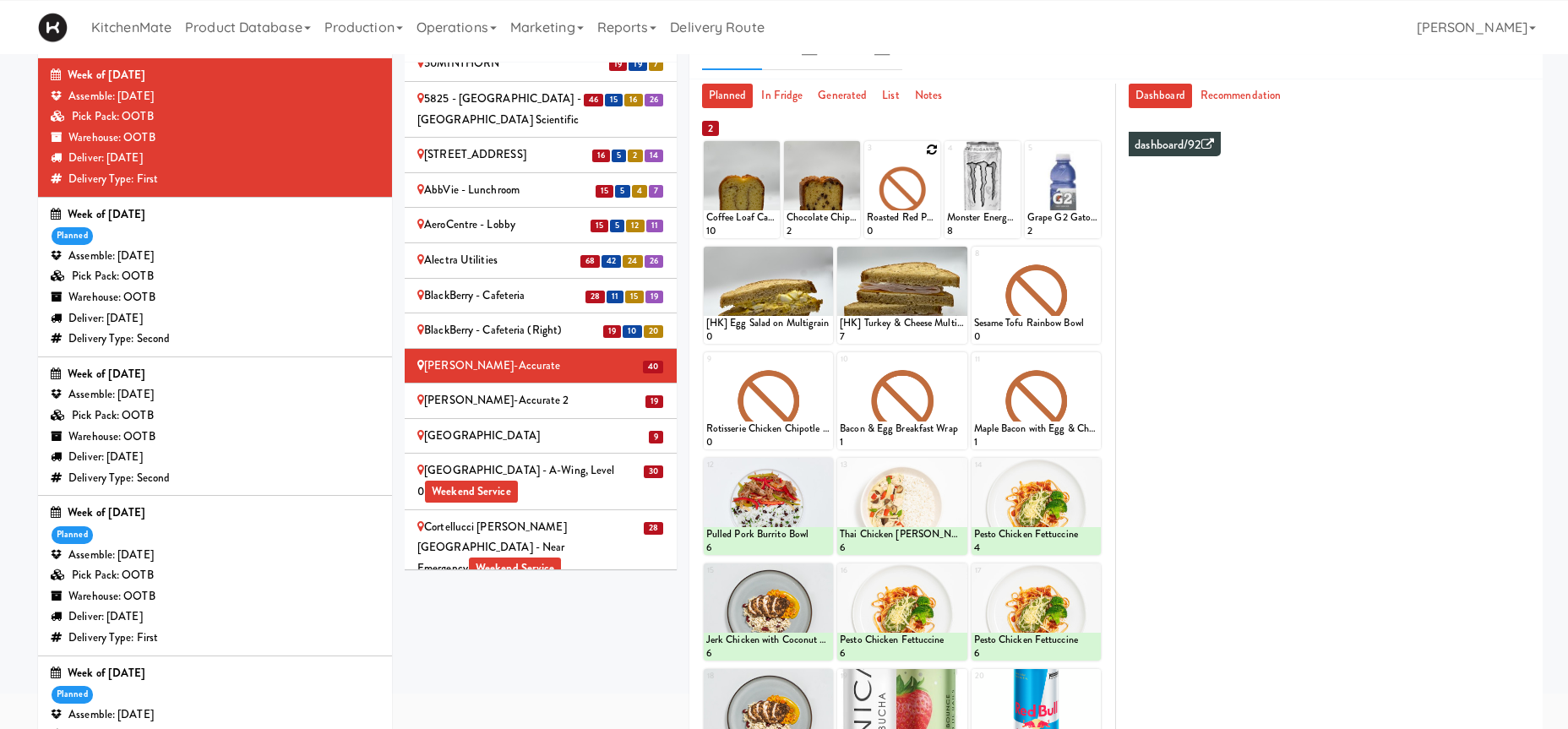
click at [934, 149] on icon at bounding box center [932, 150] width 12 height 12
click option "Roasted Red Pepper Hummus with Crackers" at bounding box center [0, 0] width 0 height 0
type input "1"
type input "5"
click at [923, 230] on button at bounding box center [920, 223] width 22 height 20
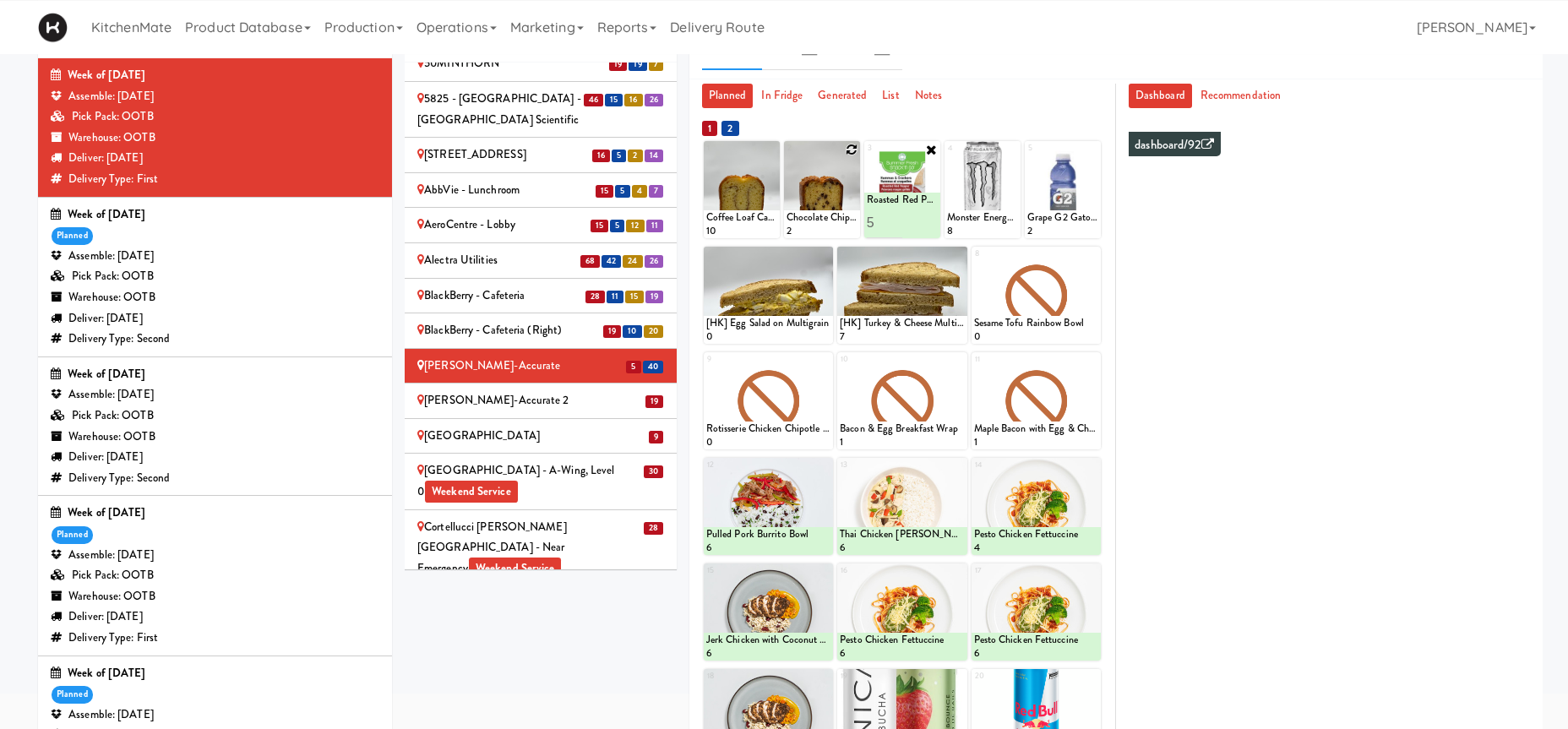
click at [848, 150] on icon at bounding box center [851, 150] width 12 height 12
click option "Chocolate Chip Loaf Cake" at bounding box center [0, 0] width 0 height 0
type input "14"
click at [841, 226] on icon at bounding box center [840, 222] width 9 height 9
click at [1091, 155] on icon at bounding box center [1092, 150] width 12 height 12
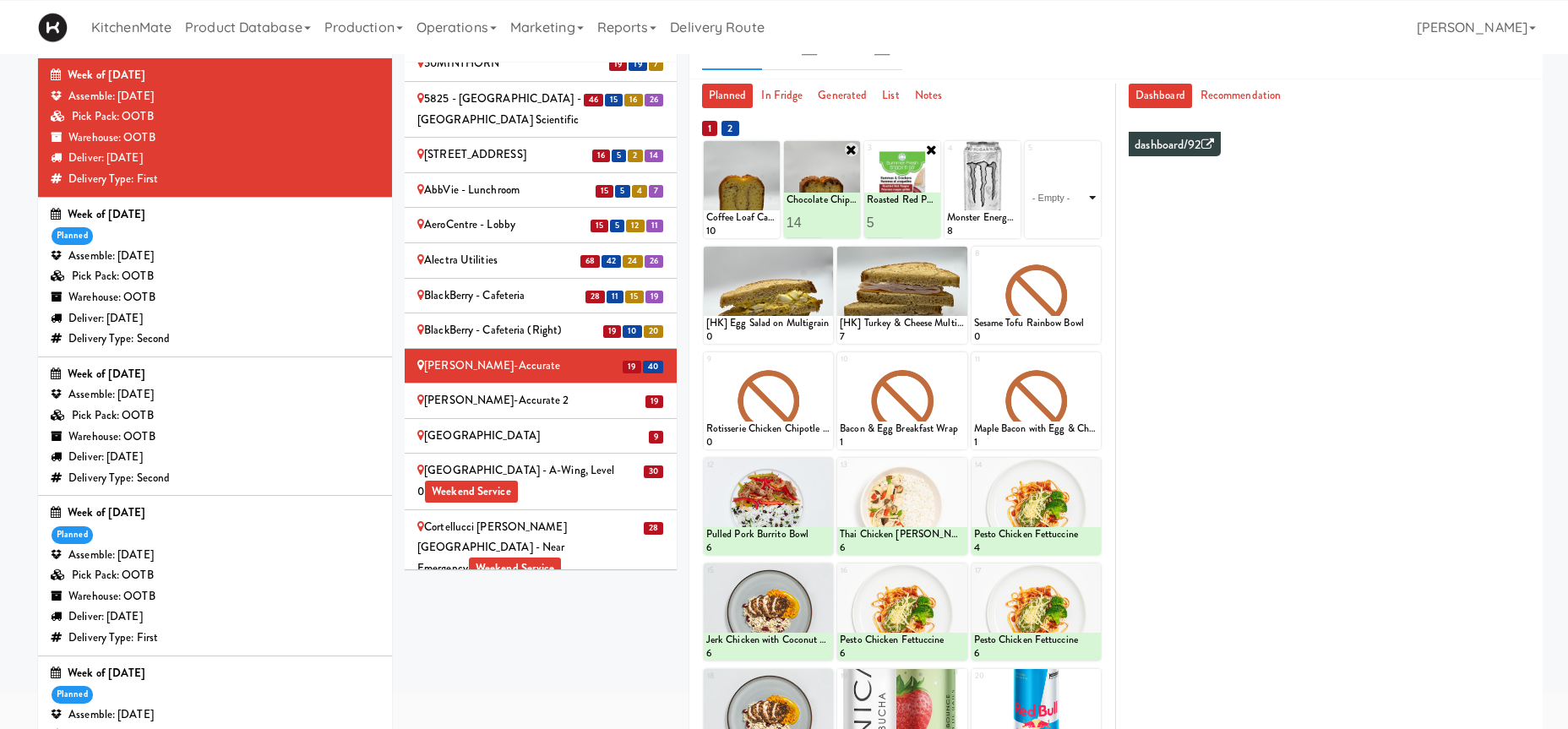
click at [1027, 157] on select "- Empty - Activia Probiotic Peach Mango Smoothie Coca Cola Diet Coke Frooti Fuz…" at bounding box center [1063, 198] width 71 height 81
click option "Grape G2 Gatorade Thirst Quencher" at bounding box center [0, 0] width 0 height 0
type input "4"
click at [1079, 226] on icon at bounding box center [1080, 222] width 9 height 9
click at [827, 259] on icon at bounding box center [825, 255] width 12 height 12
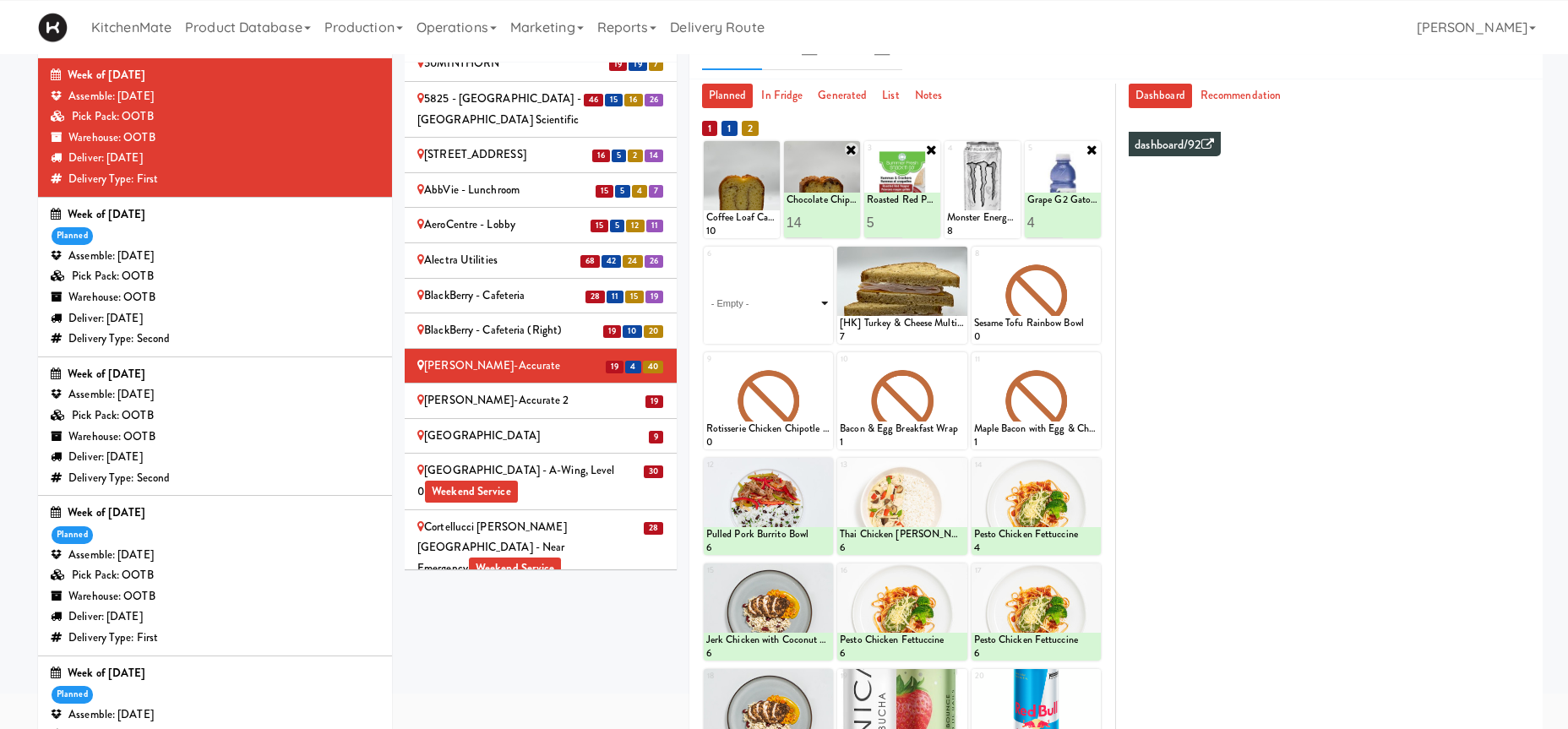
click at [707, 262] on select "- Empty - Activia Probiotic Peach Mango Smoothie Coca Cola Diet Coke Frooti Fuz…" at bounding box center [768, 303] width 124 height 81
click option "[HK] Chicken Salad on Multigrain" at bounding box center [0, 0] width 0 height 0
type input "1"
type input "10"
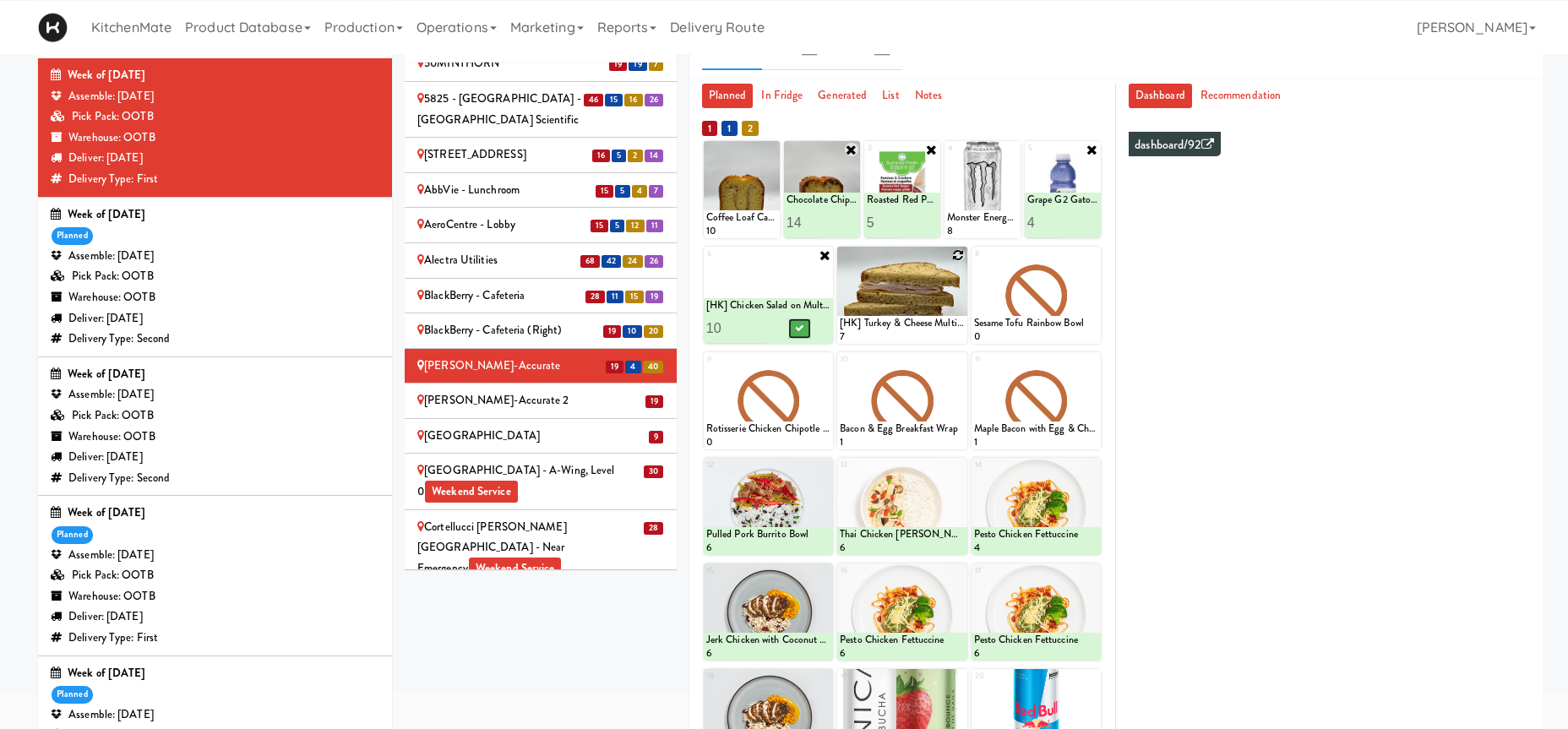
click at [801, 331] on icon at bounding box center [799, 327] width 9 height 9
click at [961, 261] on div at bounding box center [902, 295] width 129 height 97
click at [958, 255] on icon at bounding box center [958, 255] width 12 height 12
click at [953, 265] on select "- Empty - Activia Probiotic Peach Mango Smoothie Coca Cola Diet Coke Frooti Fuz…" at bounding box center [901, 303] width 124 height 81
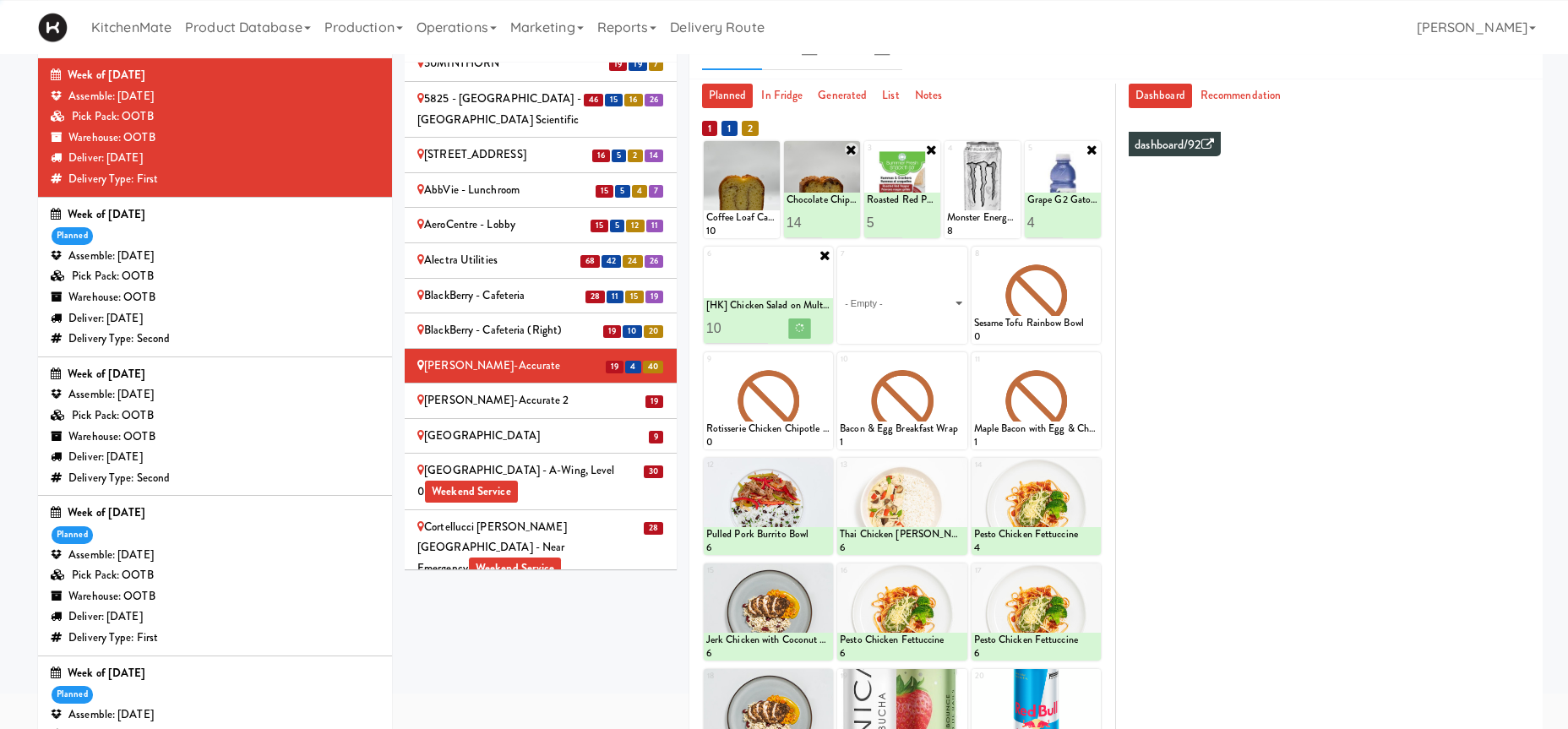
click at [954, 253] on div "7 - Empty - Activia Probiotic Peach Mango Smoothie Coca Cola Diet Coke Frooti F…" at bounding box center [902, 295] width 129 height 97
click at [947, 278] on select "- Empty - Activia Probiotic Peach Mango Smoothie Coca Cola Diet Coke Frooti Fuz…" at bounding box center [901, 303] width 124 height 81
click at [923, 311] on select "- Empty - Activia Probiotic Peach Mango Smoothie Coca Cola Diet Coke Frooti Fuz…" at bounding box center [901, 303] width 124 height 81
click option "[HK] Tuna Salad on Multigrain" at bounding box center [0, 0] width 0 height 0
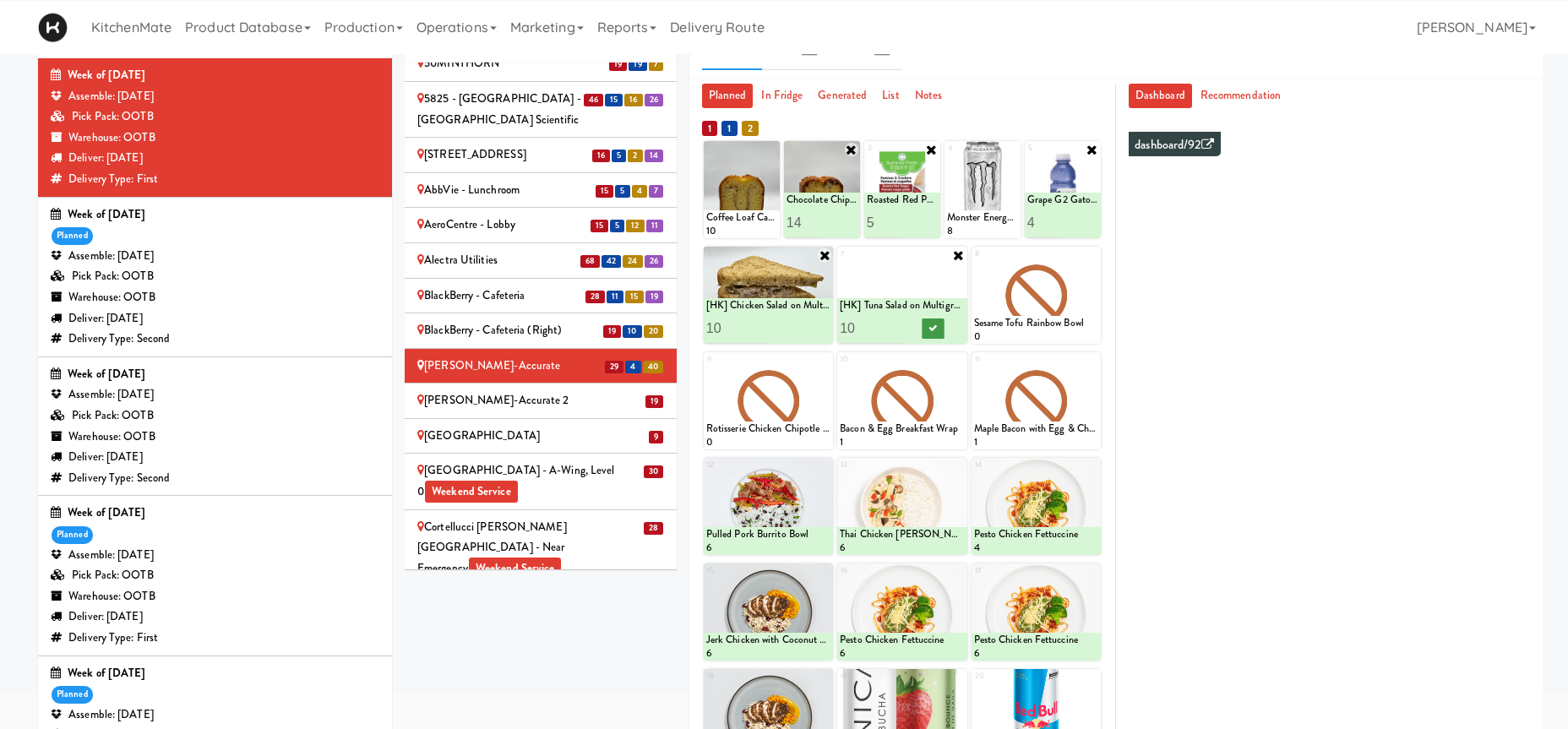
type input "10"
click at [933, 329] on icon at bounding box center [933, 327] width 9 height 9
click at [768, 152] on icon at bounding box center [771, 150] width 12 height 12
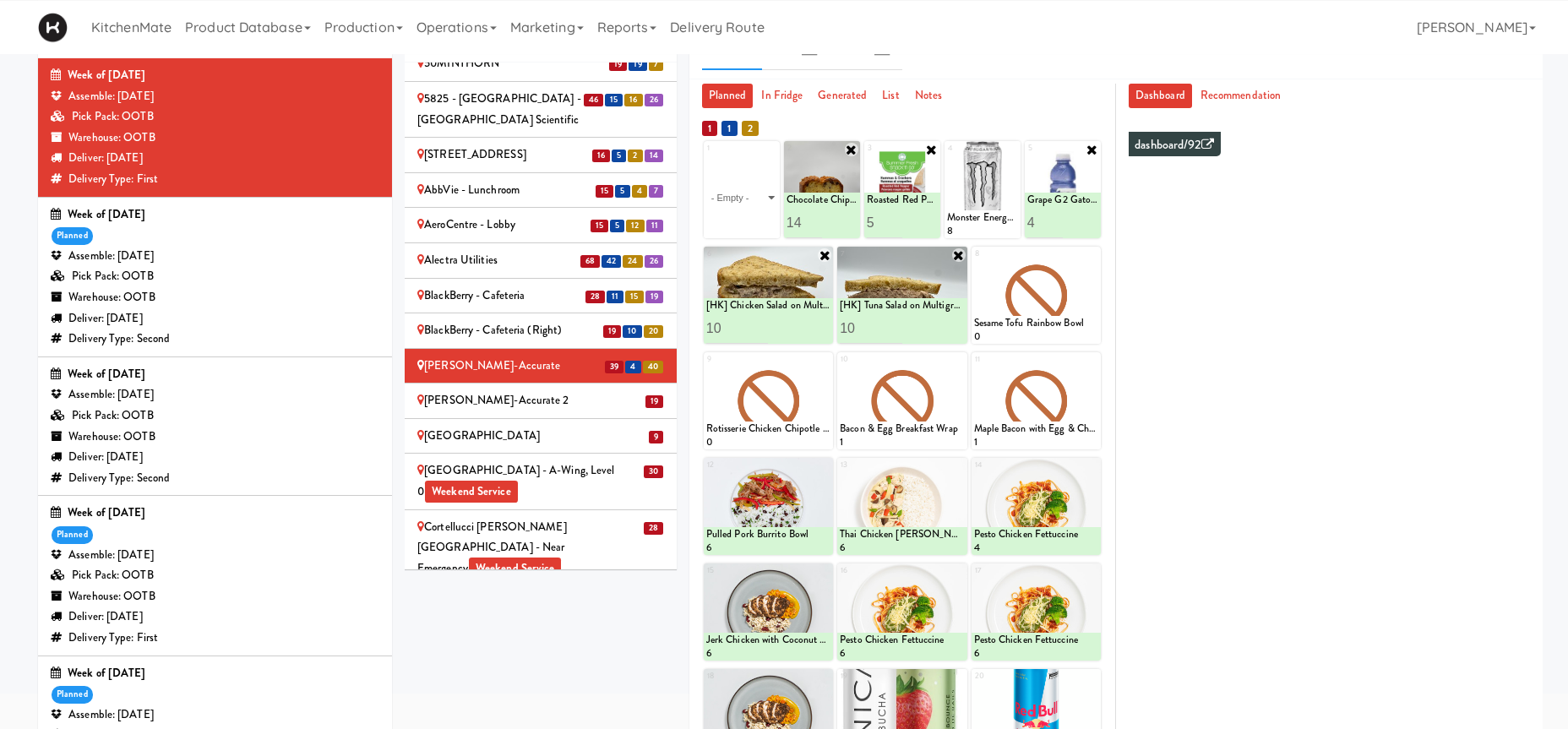
click at [768, 152] on div "1 - Empty - Activia Probiotic Peach Mango Smoothie Coca Cola Diet Coke Frooti F…" at bounding box center [741, 189] width 76 height 97
click at [765, 153] on div "1 - Empty - Activia Probiotic Peach Mango Smoothie Coca Cola Diet Coke Frooti F…" at bounding box center [741, 189] width 76 height 97
click at [707, 157] on select "- Empty - Activia Probiotic Peach Mango Smoothie Coca Cola Diet Coke Frooti Fuz…" at bounding box center [742, 198] width 71 height 81
type input "10"
click at [760, 224] on icon at bounding box center [758, 222] width 9 height 9
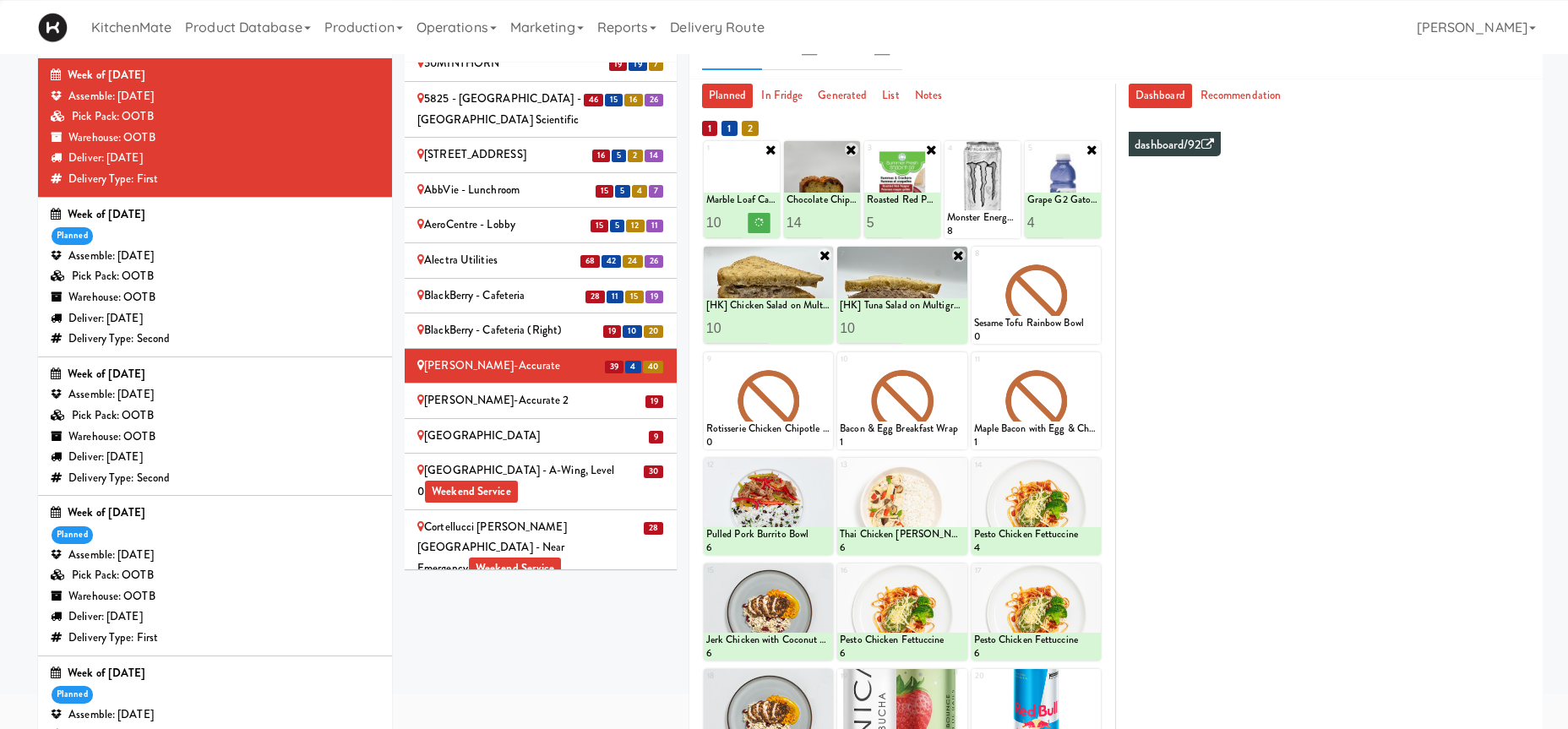
scroll to position [277, 0]
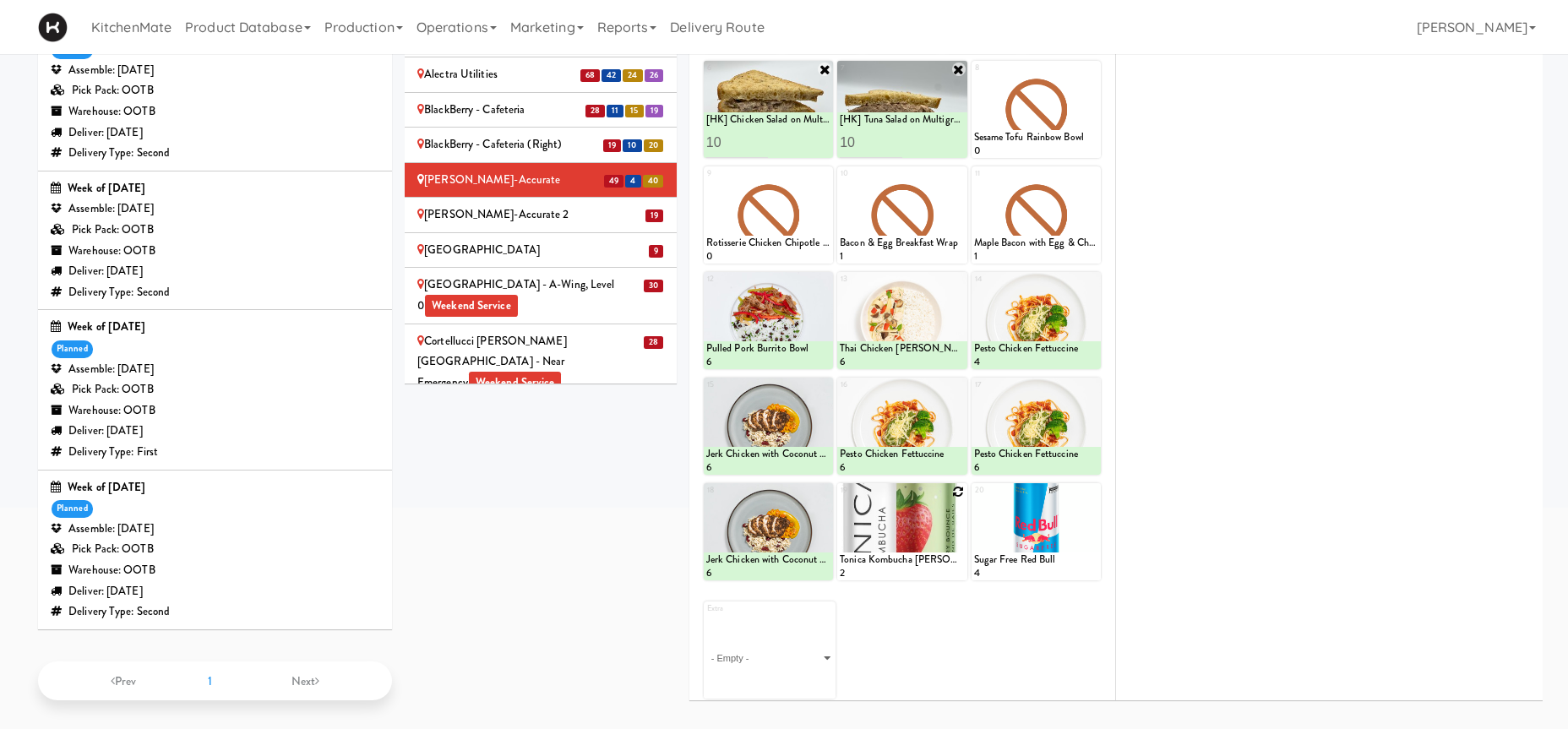
click at [952, 497] on div at bounding box center [902, 532] width 129 height 97
click at [957, 488] on icon at bounding box center [958, 491] width 12 height 12
click at [957, 488] on div "19 - Empty - Activia Probiotic Peach Mango Smoothie Coca Cola Diet Coke Frooti …" at bounding box center [902, 532] width 129 height 97
click at [952, 495] on div "19 - Empty - Activia Probiotic Peach Mango Smoothie Coca Cola Diet Coke Frooti …" at bounding box center [902, 532] width 129 height 97
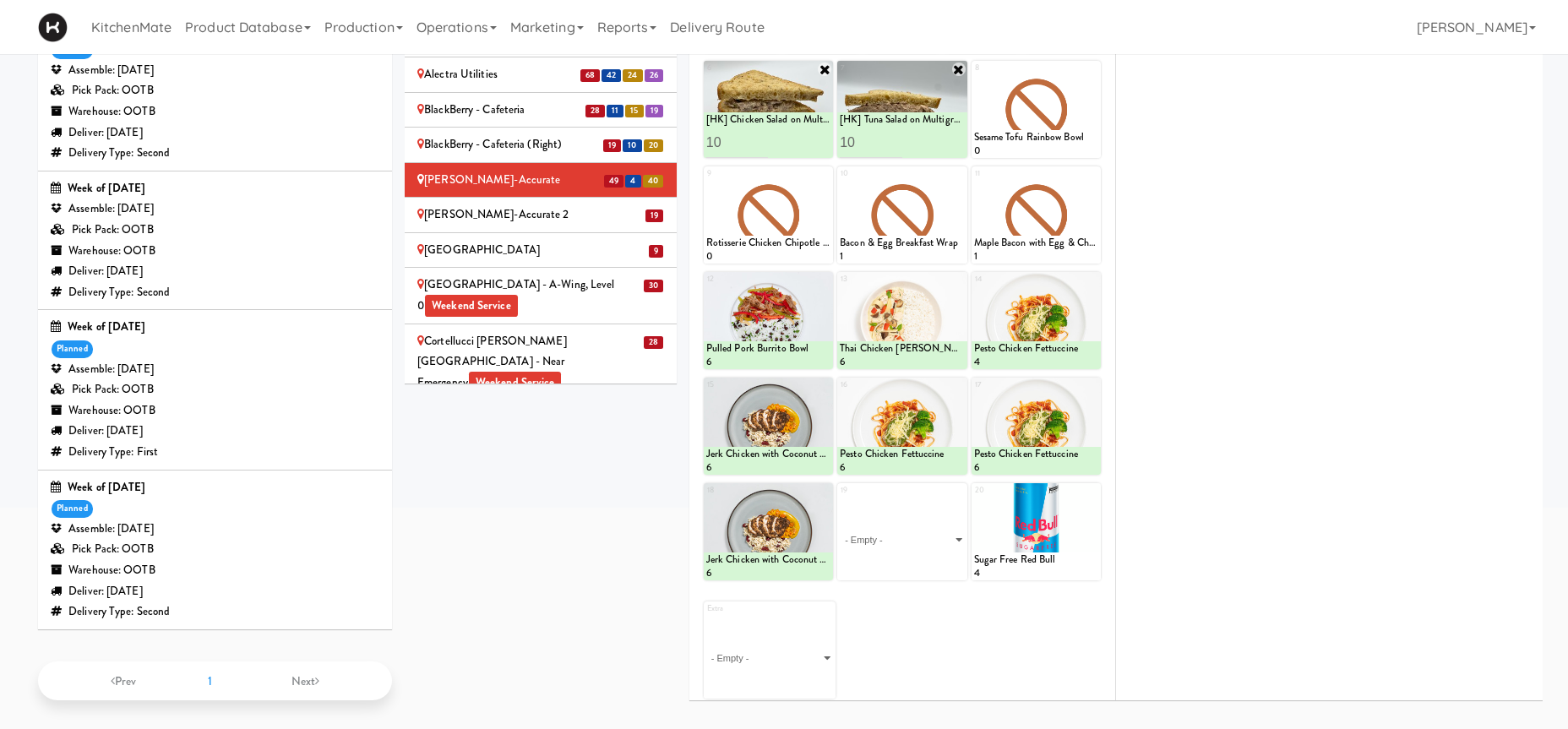
click at [952, 495] on div "19 - Empty - Activia Probiotic Peach Mango Smoothie Coca Cola Diet Coke Frooti …" at bounding box center [902, 532] width 129 height 97
click at [840, 499] on select "- Empty - Activia Probiotic Peach Mango Smoothie Coca Cola Diet Coke Frooti Fuz…" at bounding box center [901, 540] width 124 height 81
type input "10"
click at [935, 569] on button at bounding box center [933, 565] width 22 height 20
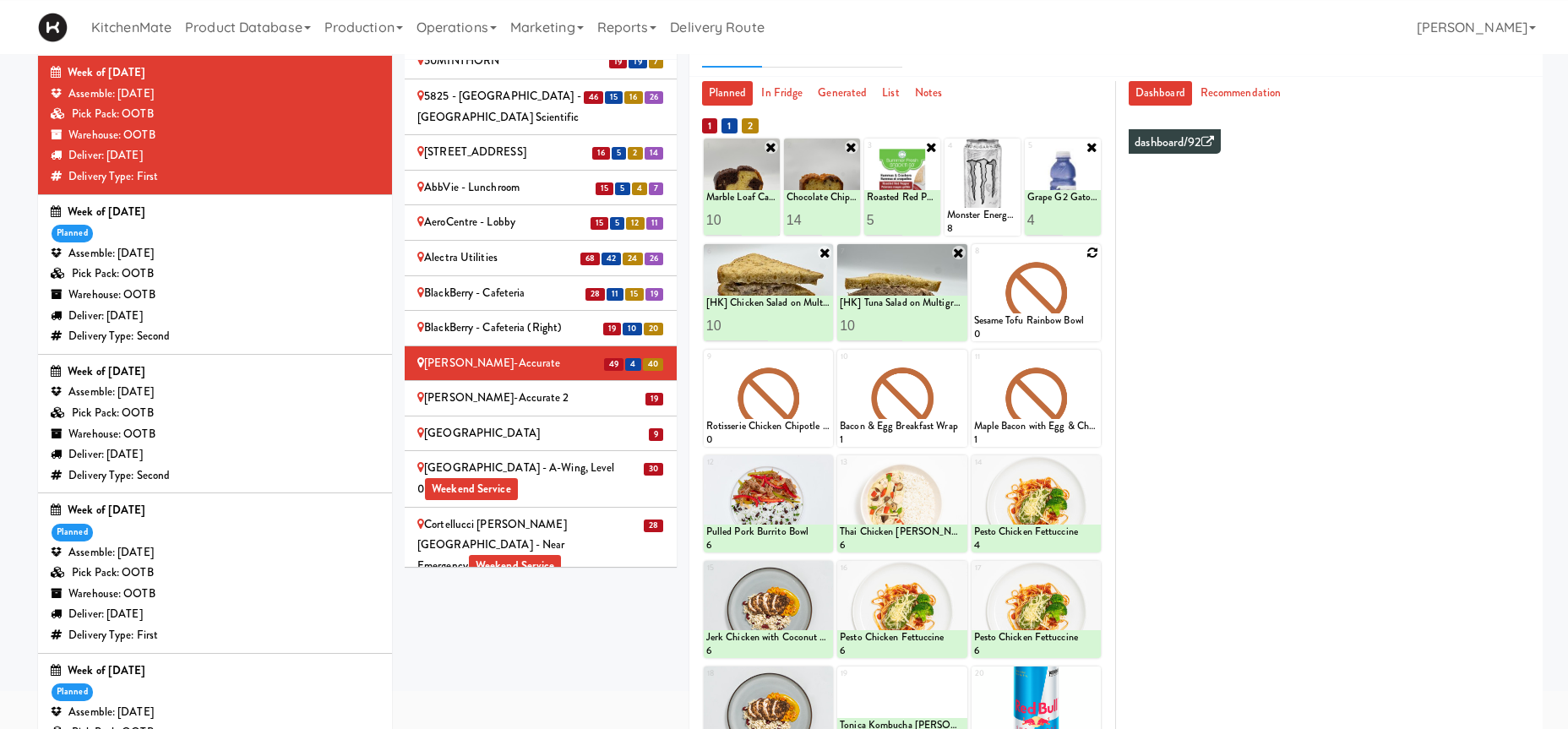
click at [1013, 280] on div at bounding box center [1036, 292] width 129 height 97
click at [1090, 252] on icon at bounding box center [1092, 253] width 12 height 12
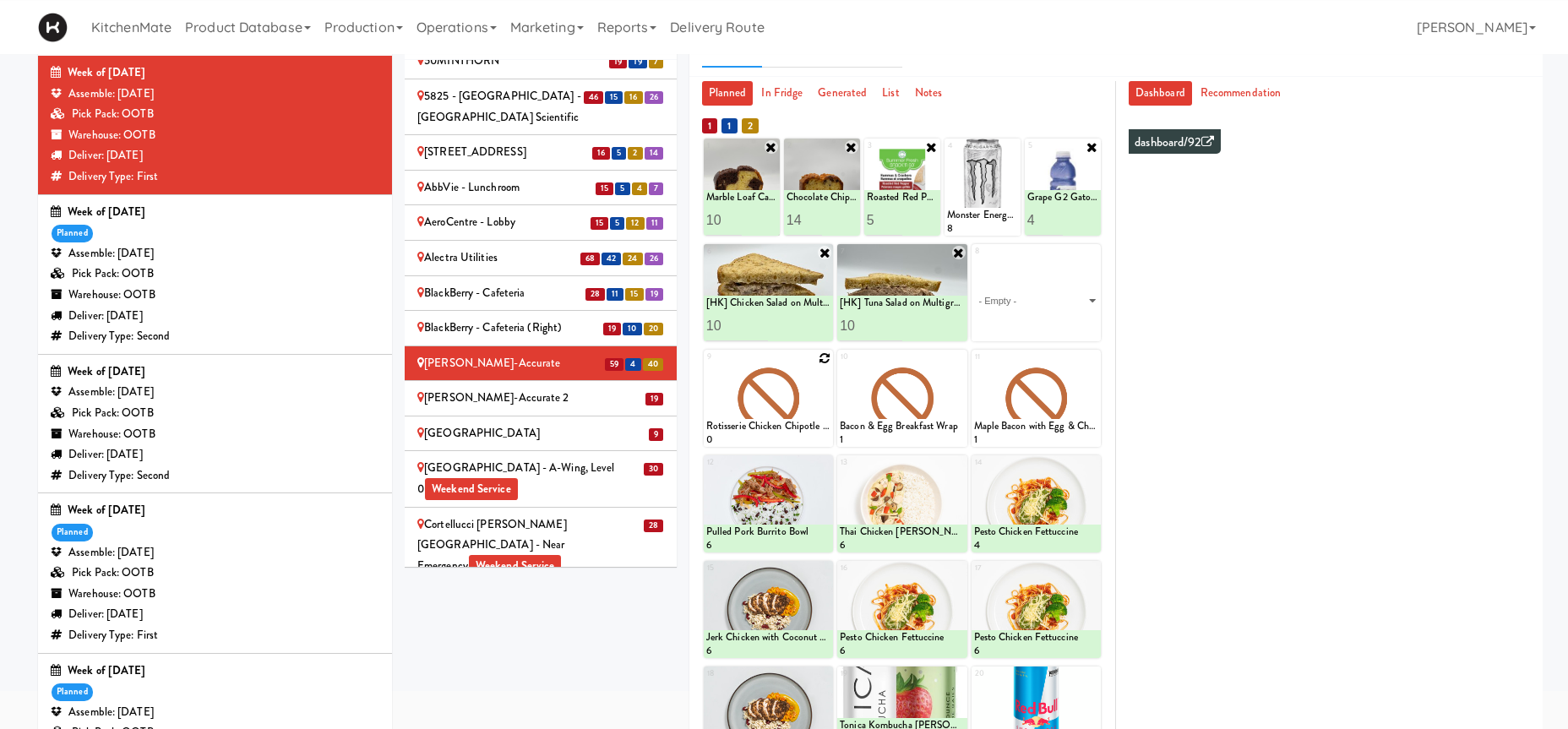
click at [822, 358] on icon at bounding box center [825, 358] width 12 height 12
click at [707, 365] on select "- Empty - Activia Probiotic Peach Mango Smoothie Coca Cola Diet Coke Frooti Fuz…" at bounding box center [768, 406] width 124 height 81
click option "Chicken Salad & Bacon Wrap" at bounding box center [0, 0] width 0 height 0
type input "4"
click at [795, 437] on button at bounding box center [799, 431] width 22 height 20
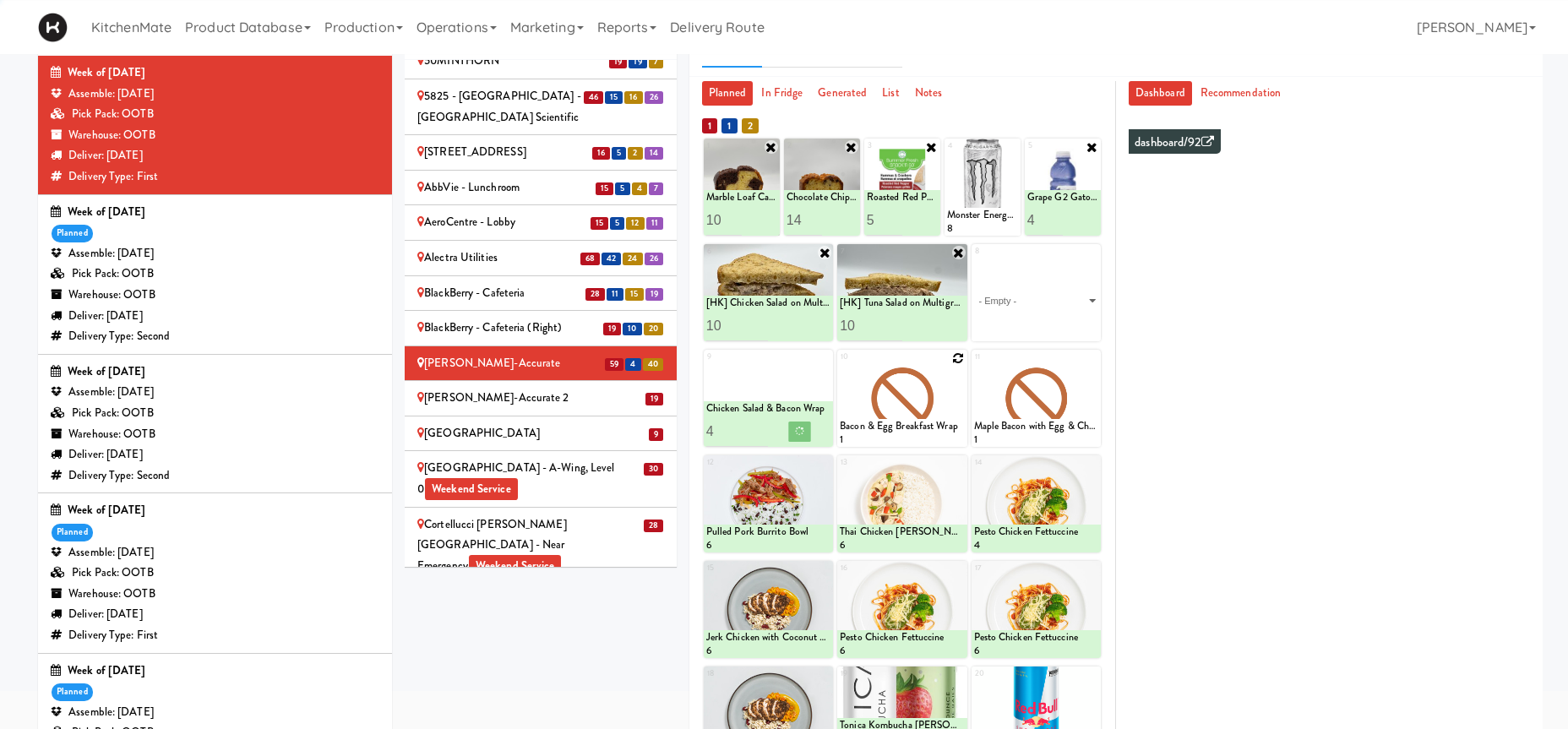
click at [958, 360] on icon at bounding box center [958, 358] width 12 height 12
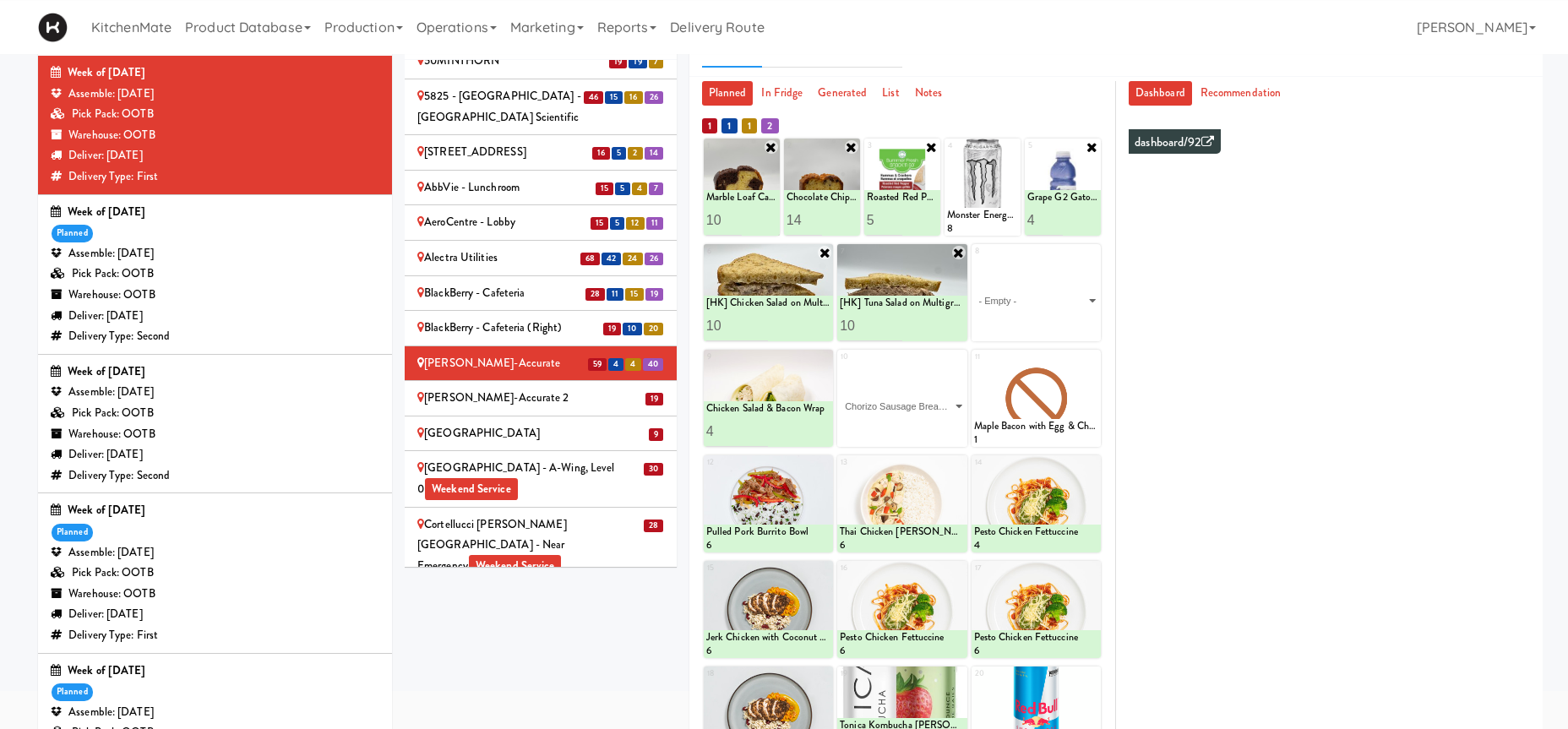
click option "Chorizo Sausage Breakfast Wrap" at bounding box center [0, 0] width 0 height 0
type input "1"
type input "3"
click at [936, 433] on icon at bounding box center [933, 430] width 9 height 9
click at [1092, 364] on icon at bounding box center [1092, 358] width 12 height 12
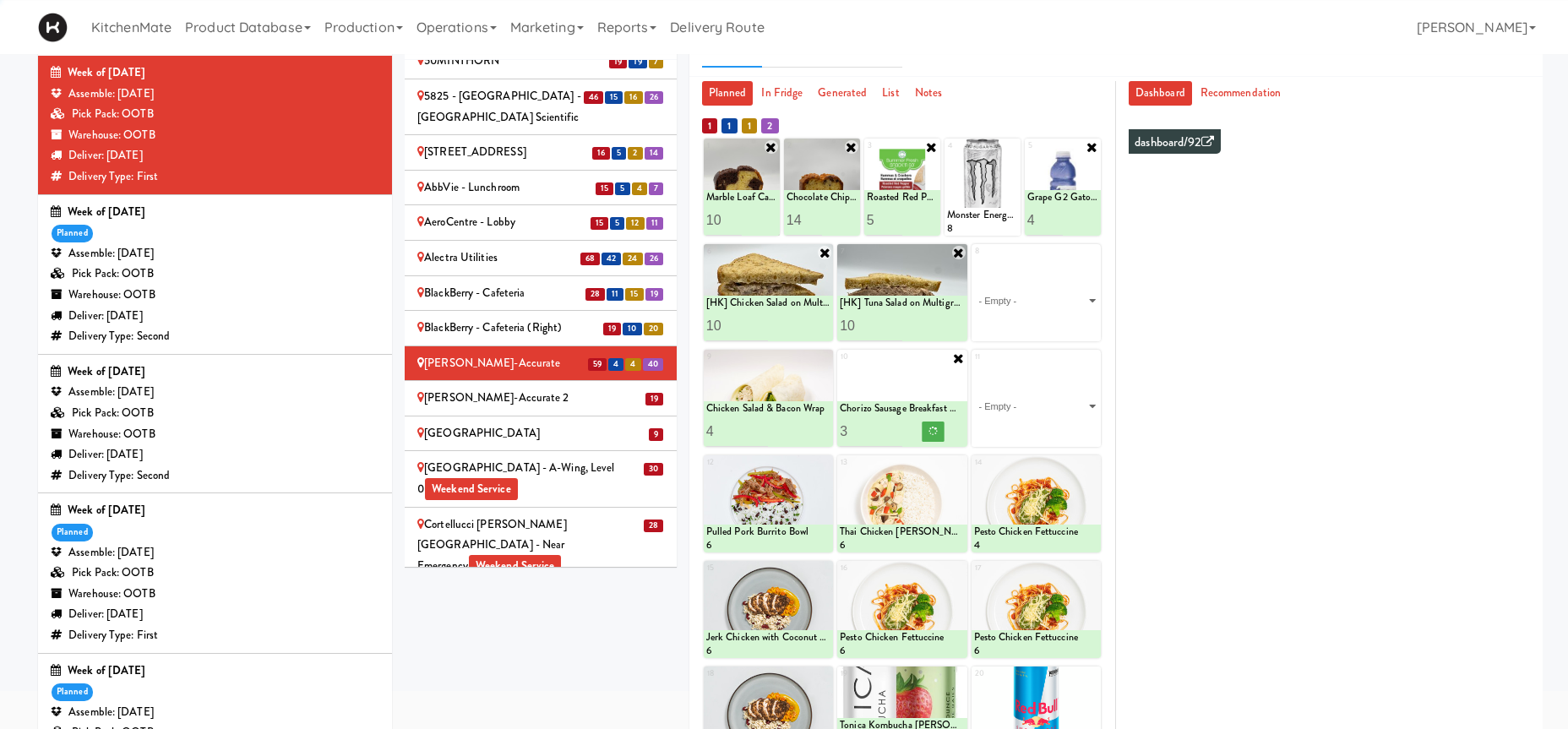
click at [1092, 364] on div "11 - Empty - Activia Probiotic Peach Mango Smoothie Coca Cola Diet Coke Frooti …" at bounding box center [1036, 398] width 129 height 97
click at [1077, 407] on select "- Empty - Activia Probiotic Peach Mango Smoothie Coca Cola Diet Coke Frooti Fuz…" at bounding box center [1036, 406] width 124 height 81
click option "Maple Bacon with Egg & Cheddar on Sesame Seed Bagel" at bounding box center [0, 0] width 0 height 0
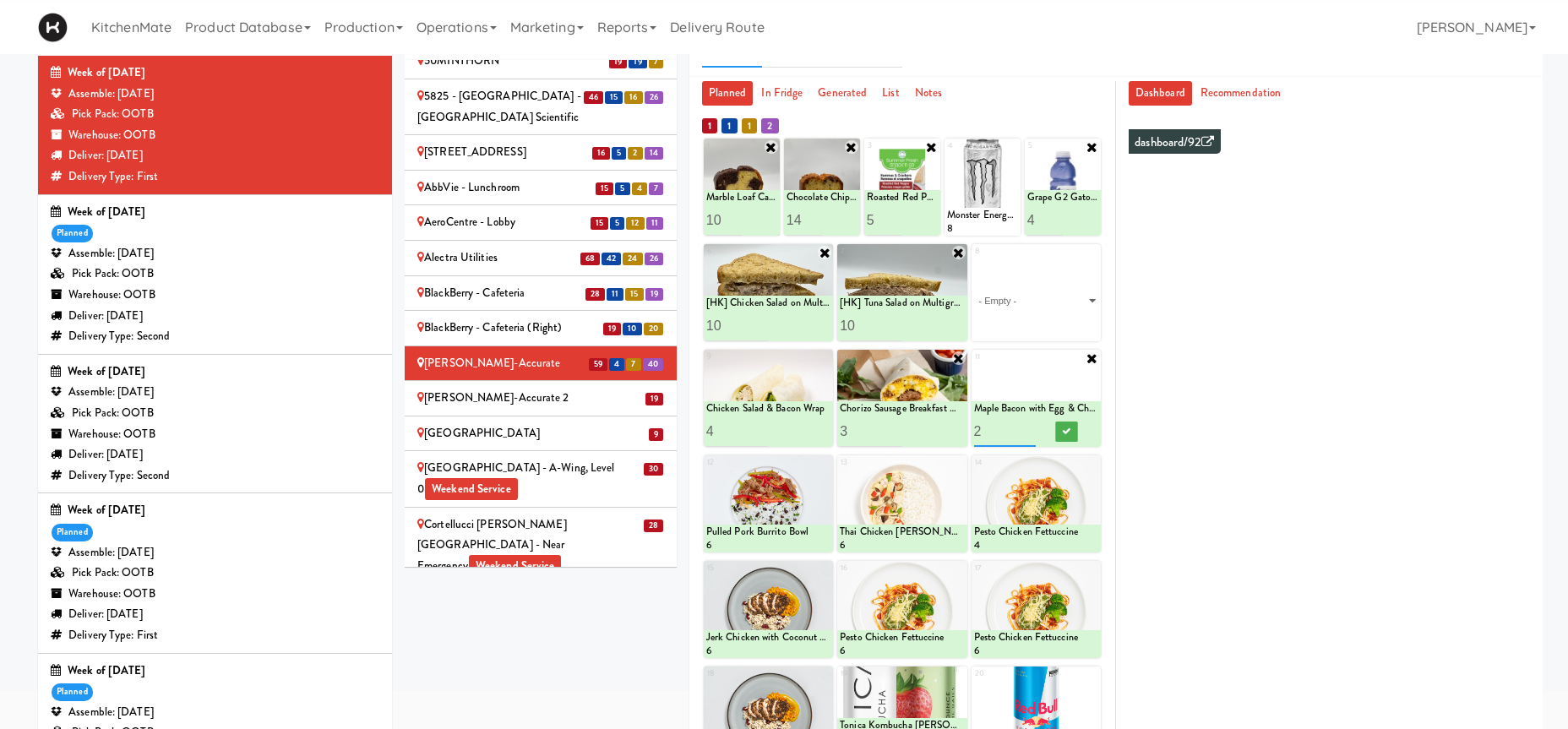
click at [1034, 431] on input "2" at bounding box center [1005, 431] width 62 height 32
click at [1033, 432] on input "1" at bounding box center [1005, 431] width 62 height 32
type input "0"
click at [1033, 432] on input "0" at bounding box center [1005, 431] width 62 height 32
